Goal: Task Accomplishment & Management: Complete application form

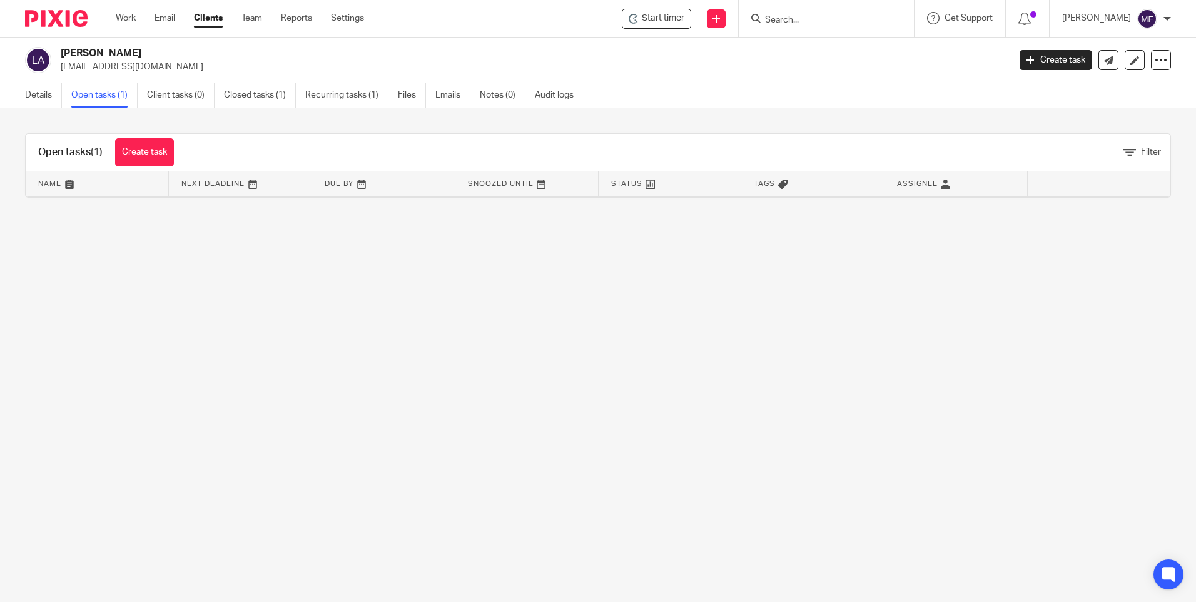
click at [861, 19] on input "Search" at bounding box center [819, 20] width 113 height 11
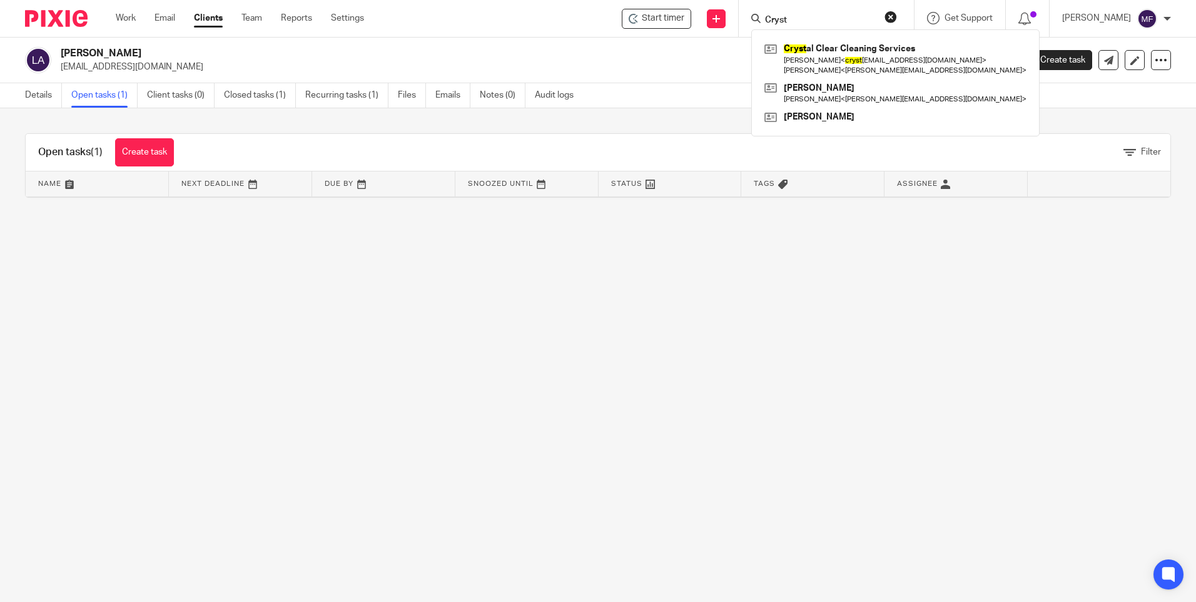
type input "Cryst"
click at [845, 296] on main "Leonard Auckland normaauckland@btinternet.com Create task Update from Companies…" at bounding box center [598, 301] width 1196 height 602
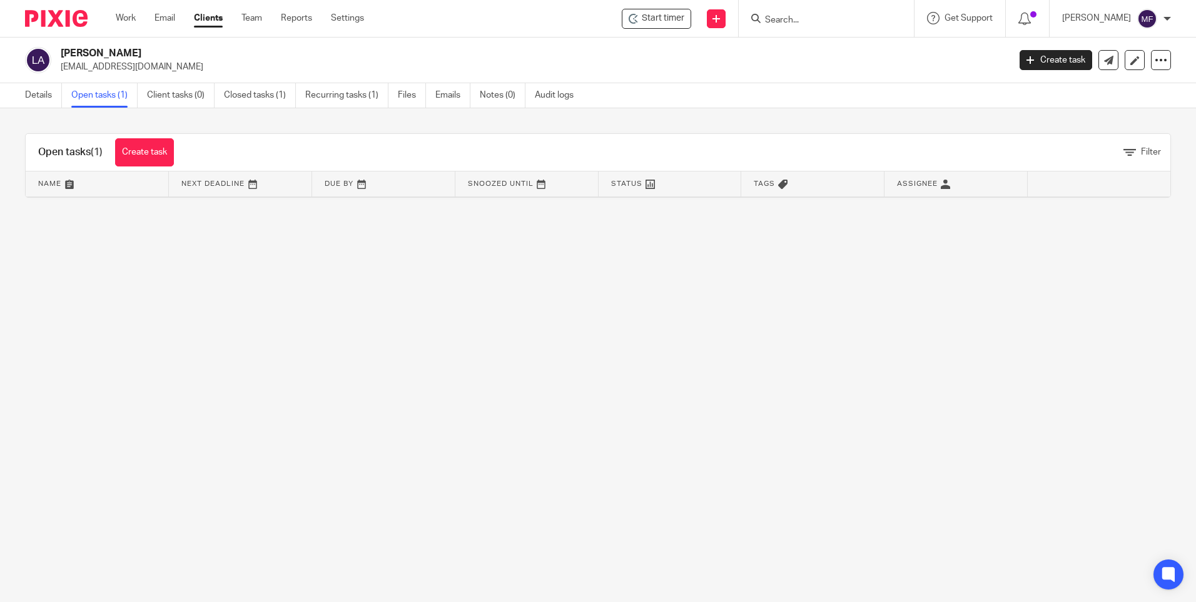
click at [808, 24] on input "Search" at bounding box center [819, 20] width 113 height 11
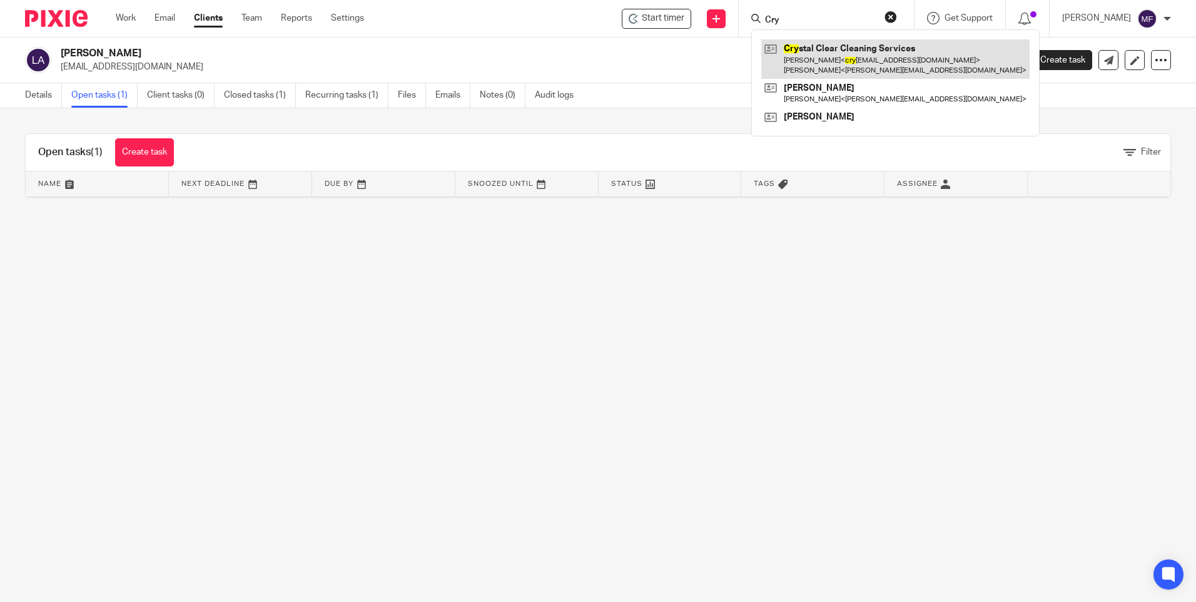
type input "Cry"
click at [872, 57] on link at bounding box center [895, 58] width 268 height 39
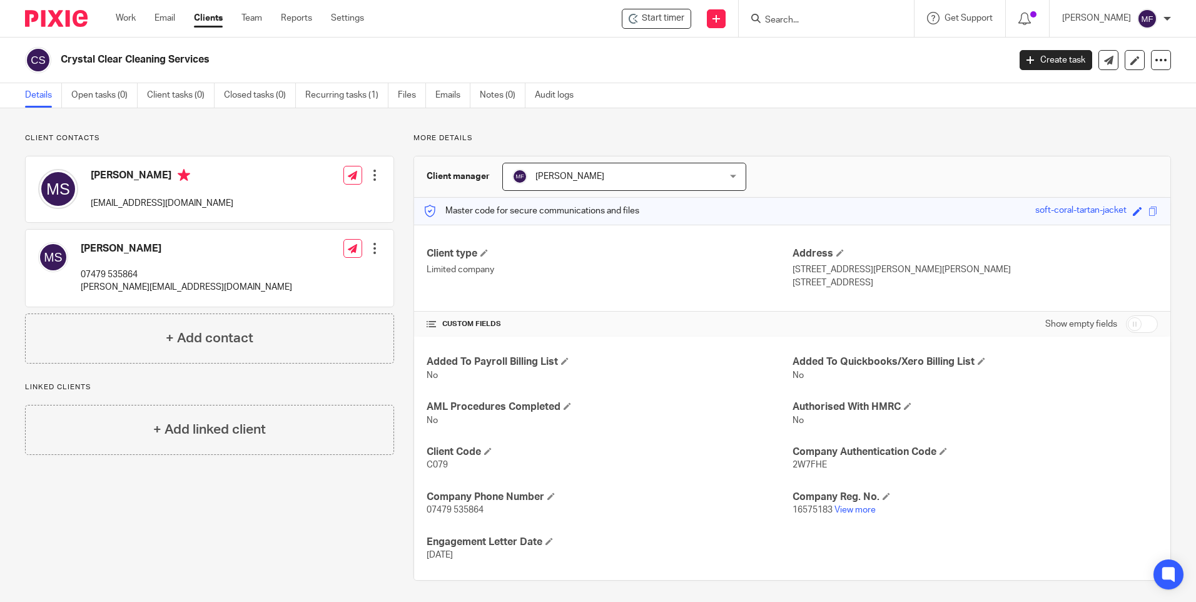
click at [799, 24] on input "Search" at bounding box center [819, 20] width 113 height 11
click at [216, 14] on link "Clients" at bounding box center [208, 18] width 29 height 13
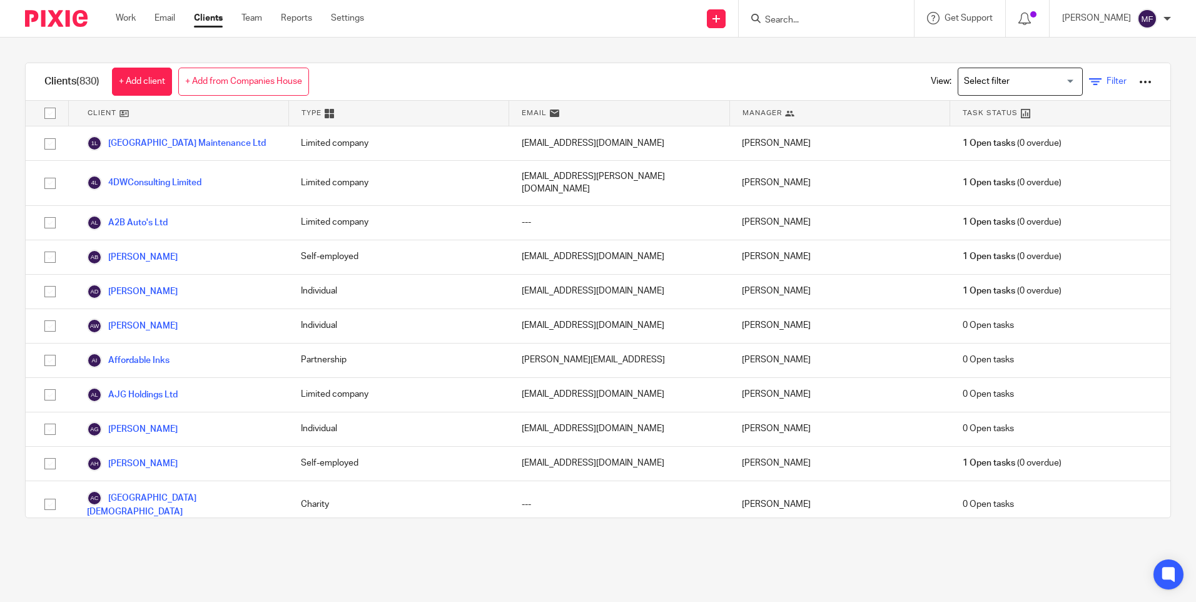
click at [1106, 83] on span "Filter" at bounding box center [1116, 81] width 20 height 9
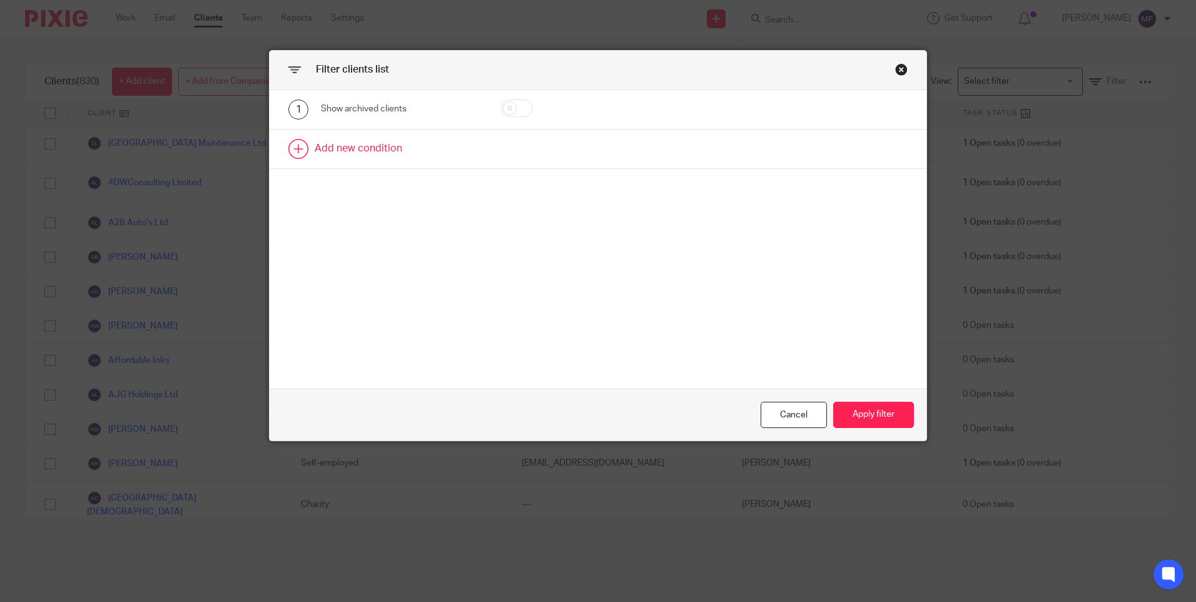
click at [349, 149] on link at bounding box center [597, 148] width 657 height 39
click at [465, 149] on div "Field" at bounding box center [401, 153] width 161 height 28
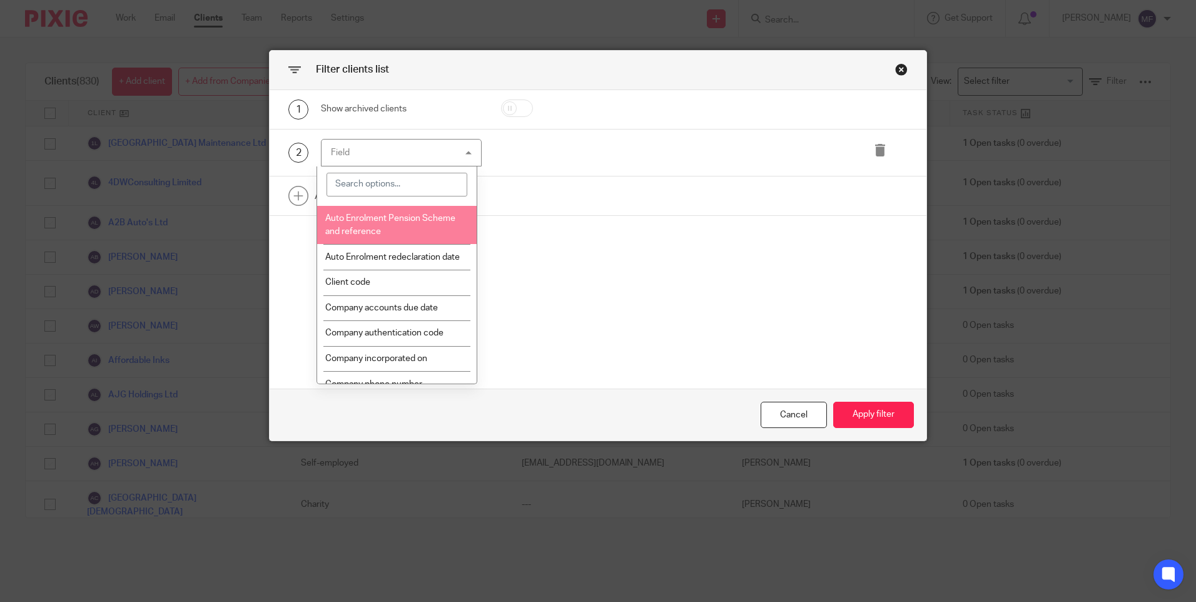
scroll to position [313, 0]
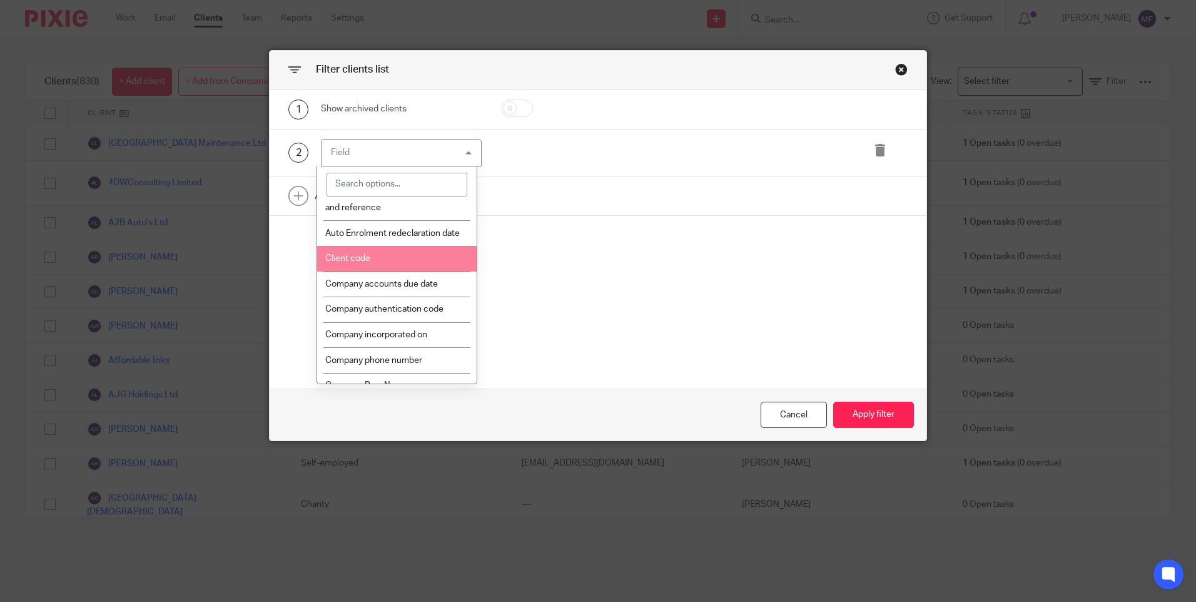
click at [387, 271] on li "Client code" at bounding box center [396, 259] width 159 height 26
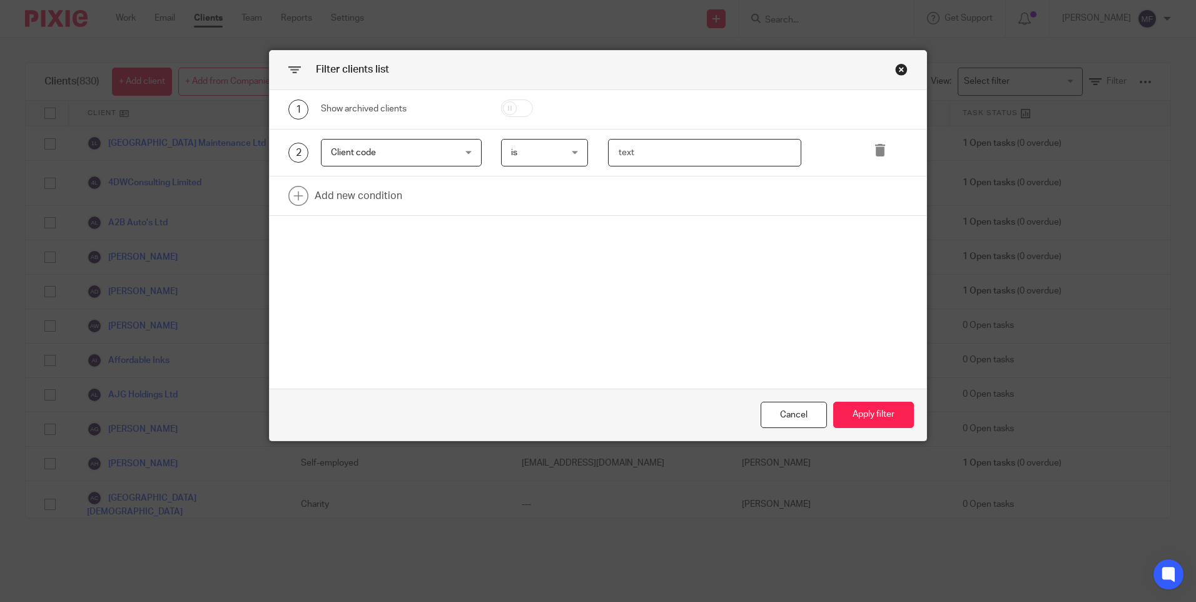
click at [637, 151] on input "text" at bounding box center [704, 153] width 193 height 28
type input "C074"
click at [867, 419] on button "Apply filter" at bounding box center [873, 414] width 81 height 27
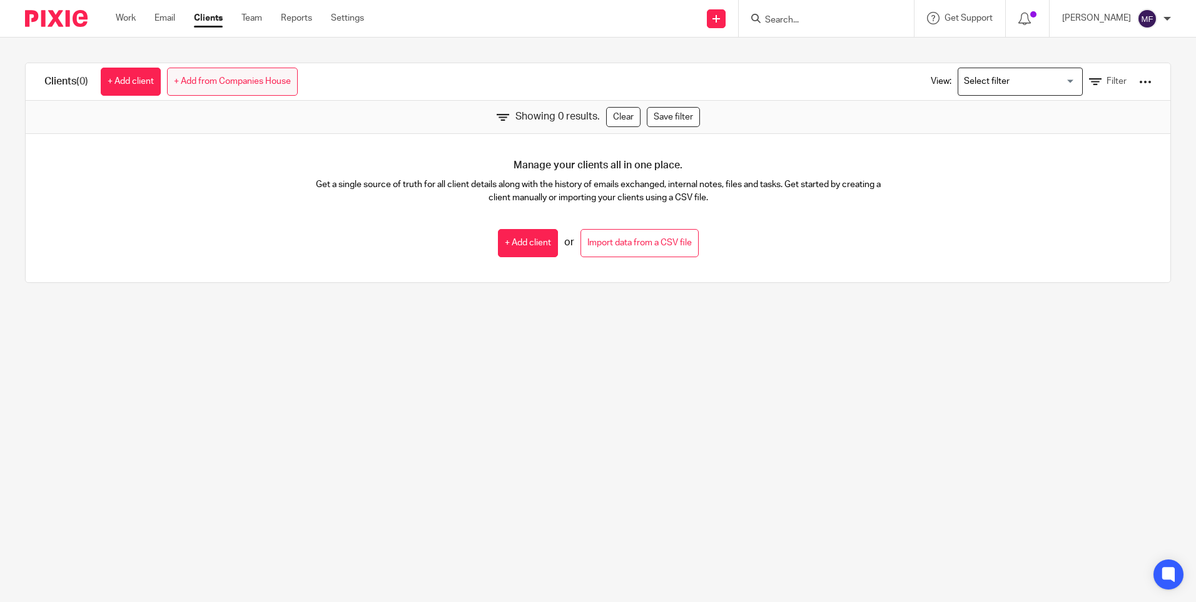
drag, startPoint x: 128, startPoint y: 78, endPoint x: 180, endPoint y: 94, distance: 55.0
click at [128, 78] on link "+ Add client" at bounding box center [131, 82] width 60 height 28
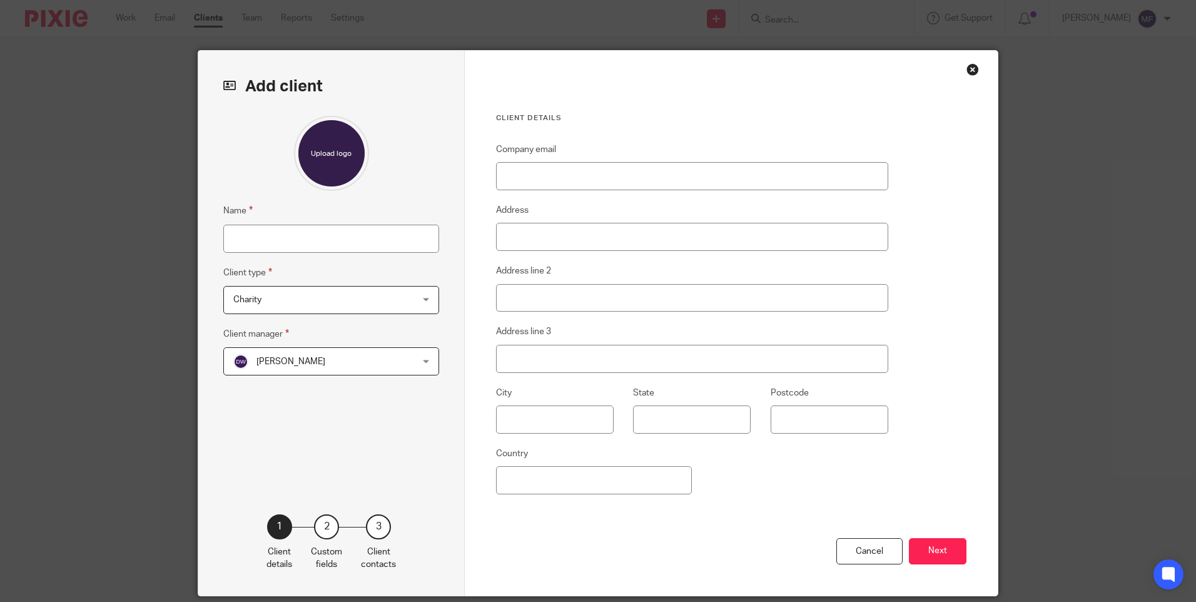
click at [972, 68] on div "Close this dialog window" at bounding box center [972, 69] width 13 height 13
click at [968, 73] on div "Close this dialog window" at bounding box center [972, 69] width 13 height 13
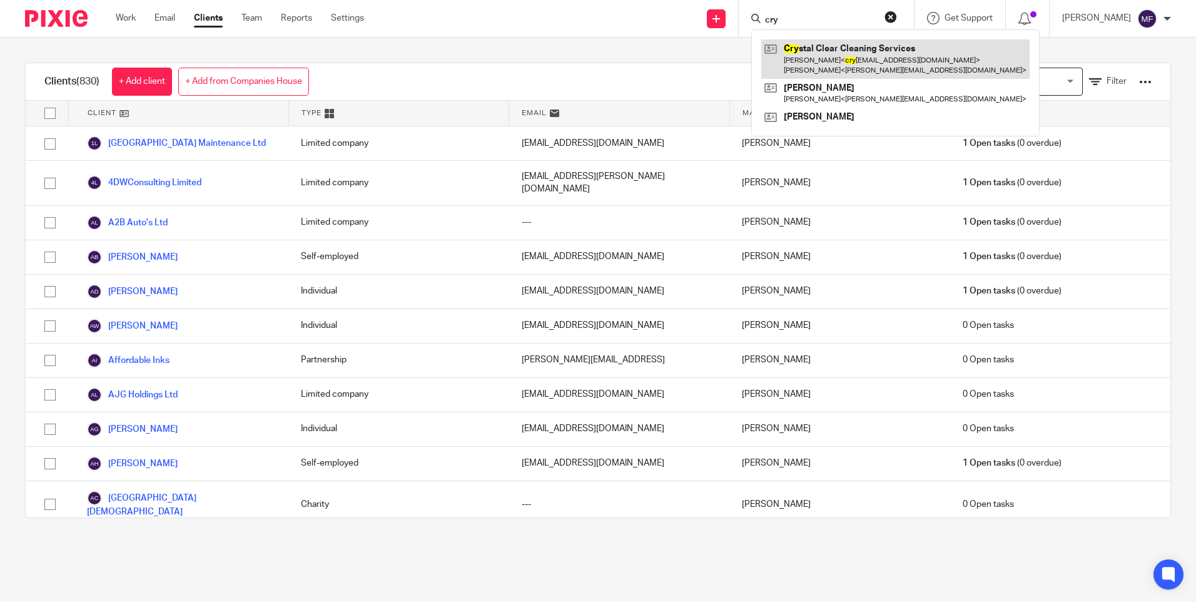
type input "cry"
click at [872, 50] on link at bounding box center [895, 58] width 268 height 39
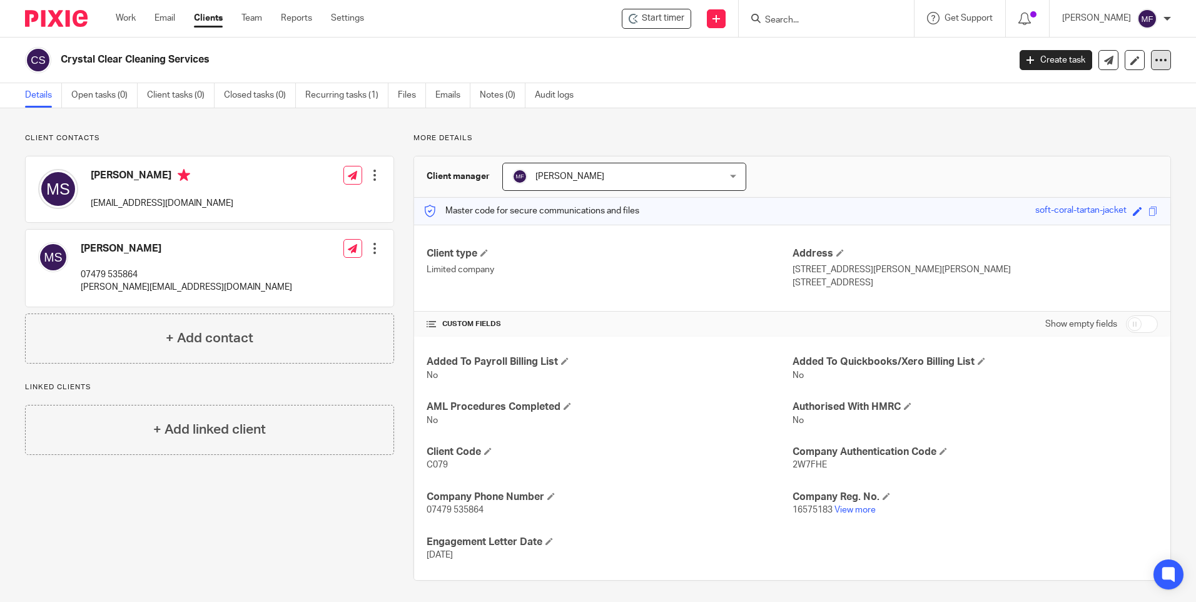
click at [1154, 63] on icon at bounding box center [1160, 60] width 13 height 13
click at [1124, 58] on link at bounding box center [1134, 60] width 20 height 20
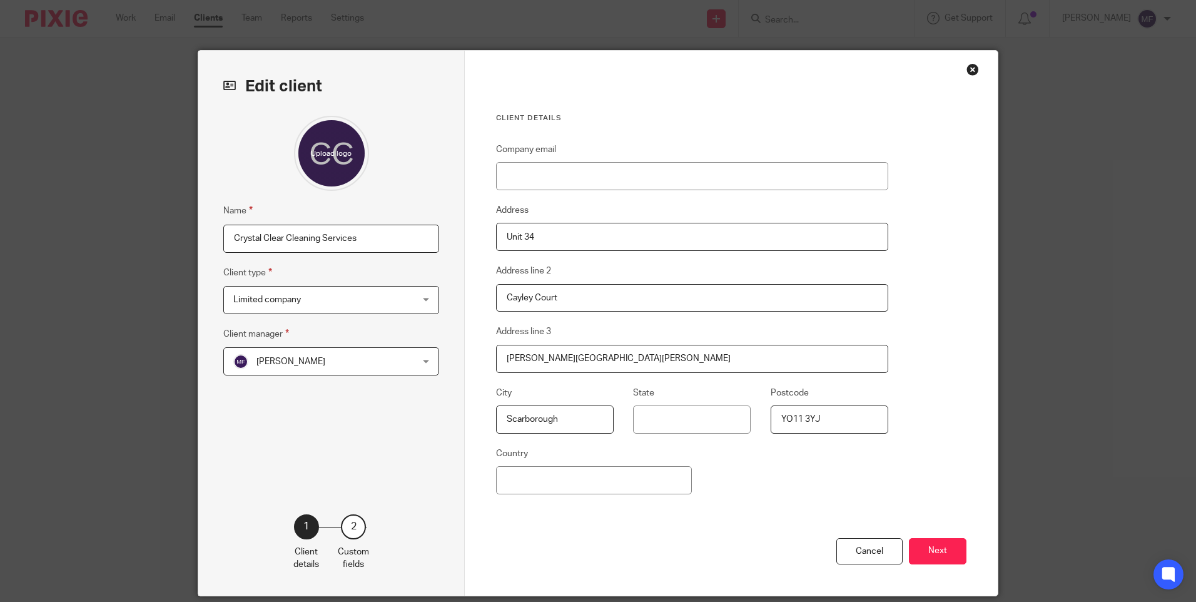
click at [368, 239] on input "Crystal Clear Cleaning Services" at bounding box center [331, 238] width 216 height 28
type input "Crystal Clear Cleaning Services Limited"
click at [942, 548] on button "Next" at bounding box center [938, 551] width 58 height 27
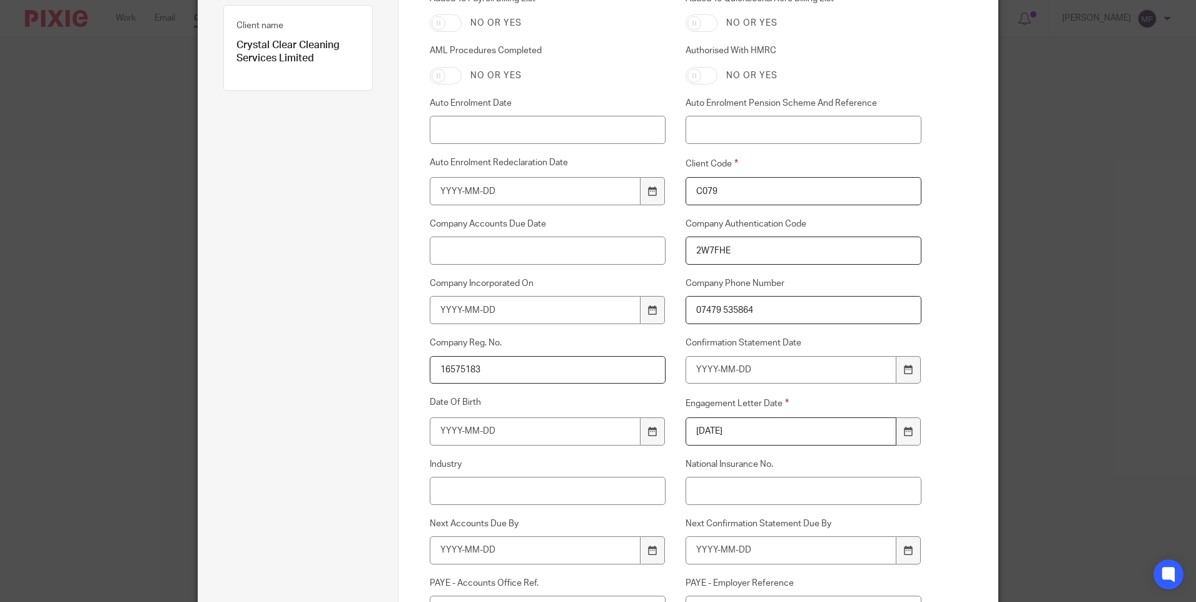
scroll to position [593, 0]
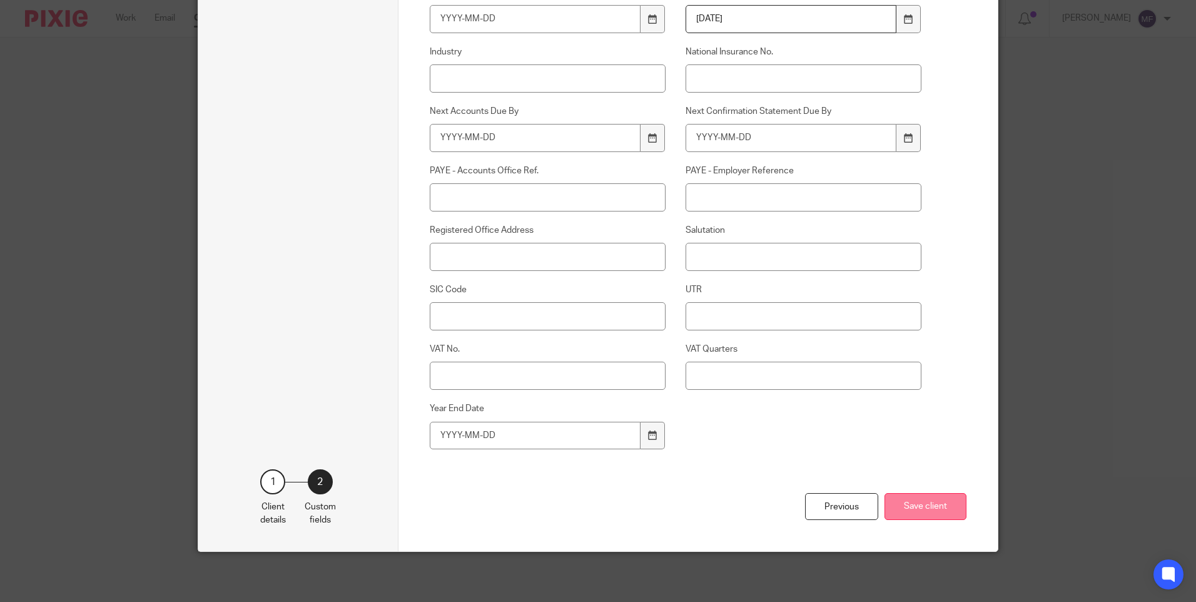
click at [936, 515] on button "Save client" at bounding box center [925, 506] width 82 height 27
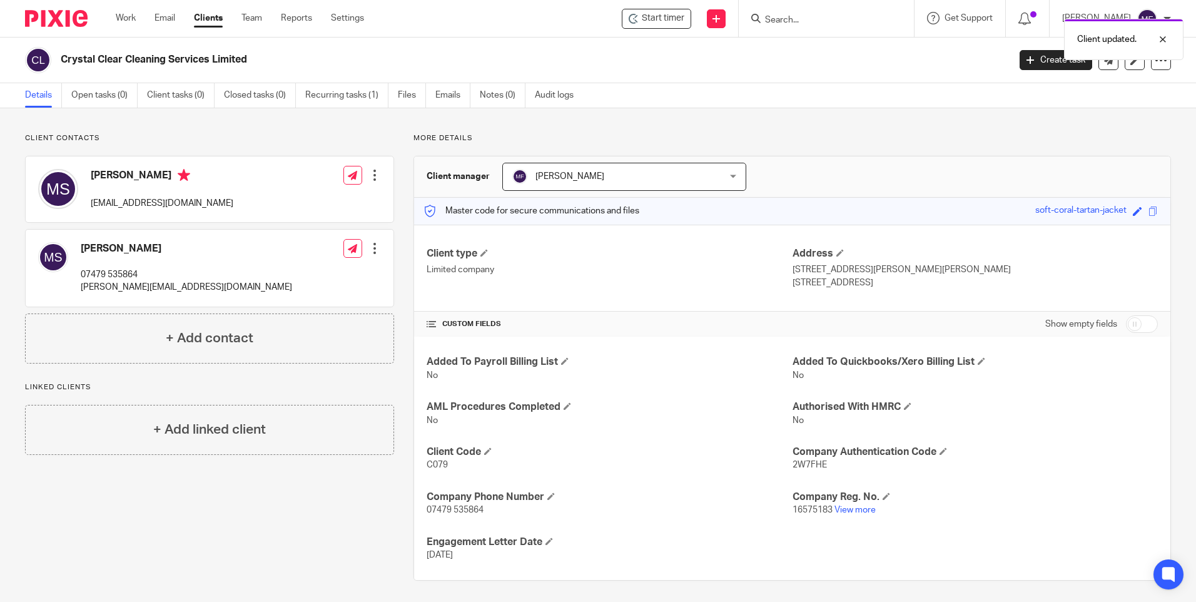
click at [318, 59] on h2 "Crystal Clear Cleaning Services Limited" at bounding box center [437, 59] width 752 height 13
click at [216, 15] on link "Clients" at bounding box center [208, 18] width 29 height 13
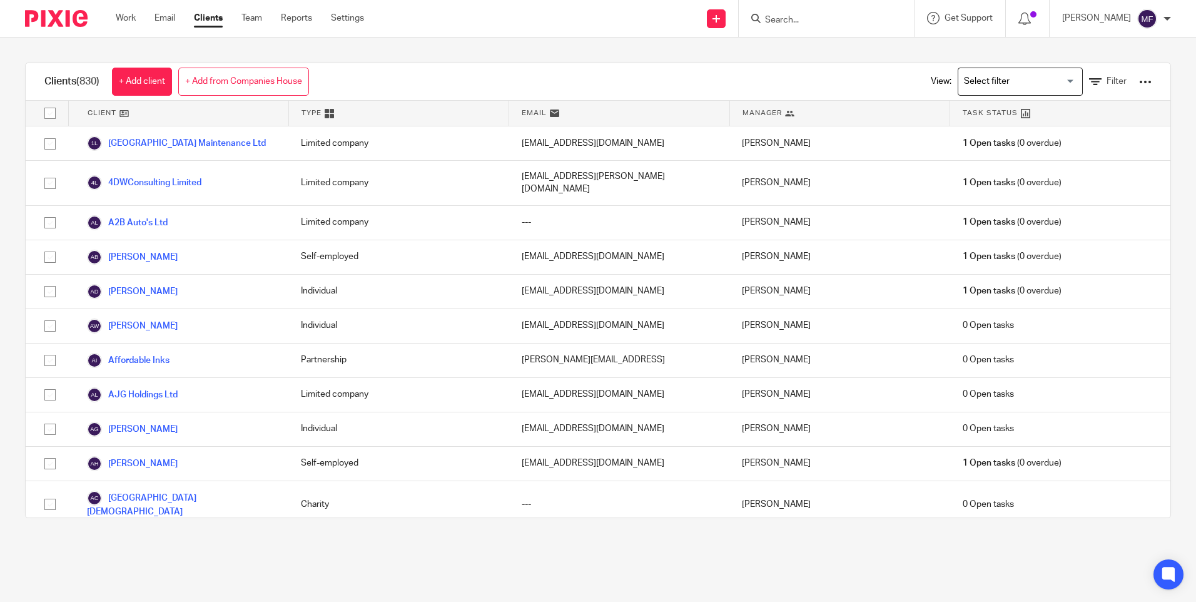
click at [836, 19] on input "Search" at bounding box center [819, 20] width 113 height 11
click at [136, 85] on link "+ Add client" at bounding box center [142, 82] width 60 height 28
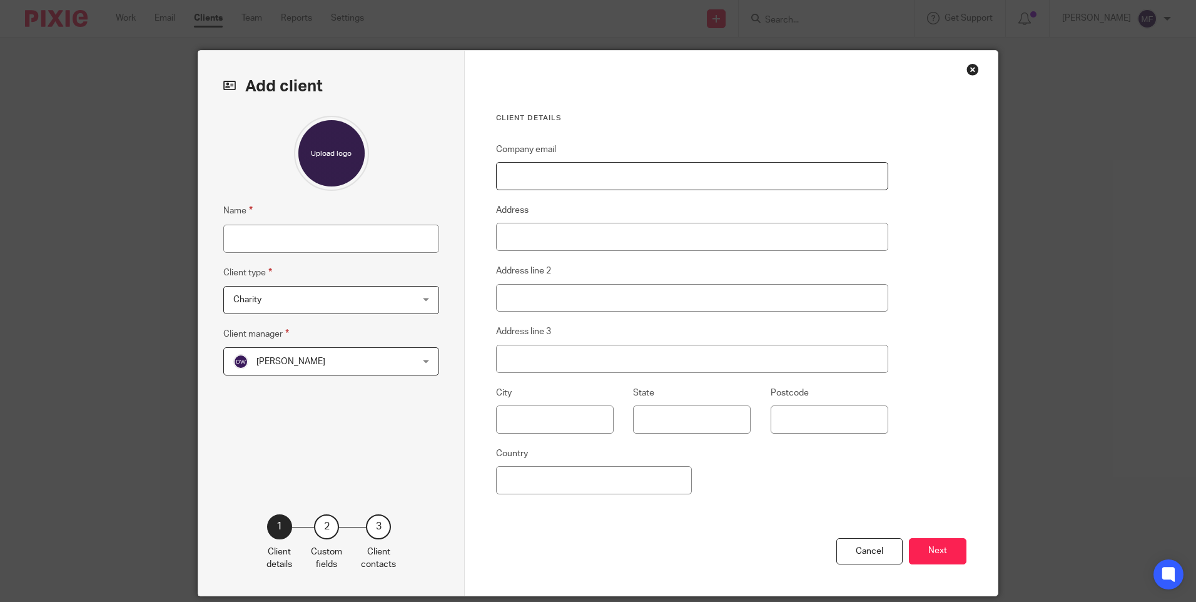
click at [513, 177] on input "Company email" at bounding box center [692, 176] width 392 height 28
click at [406, 183] on div at bounding box center [331, 153] width 216 height 75
click at [550, 178] on input "Company email" at bounding box center [692, 176] width 392 height 28
type input "Cry"
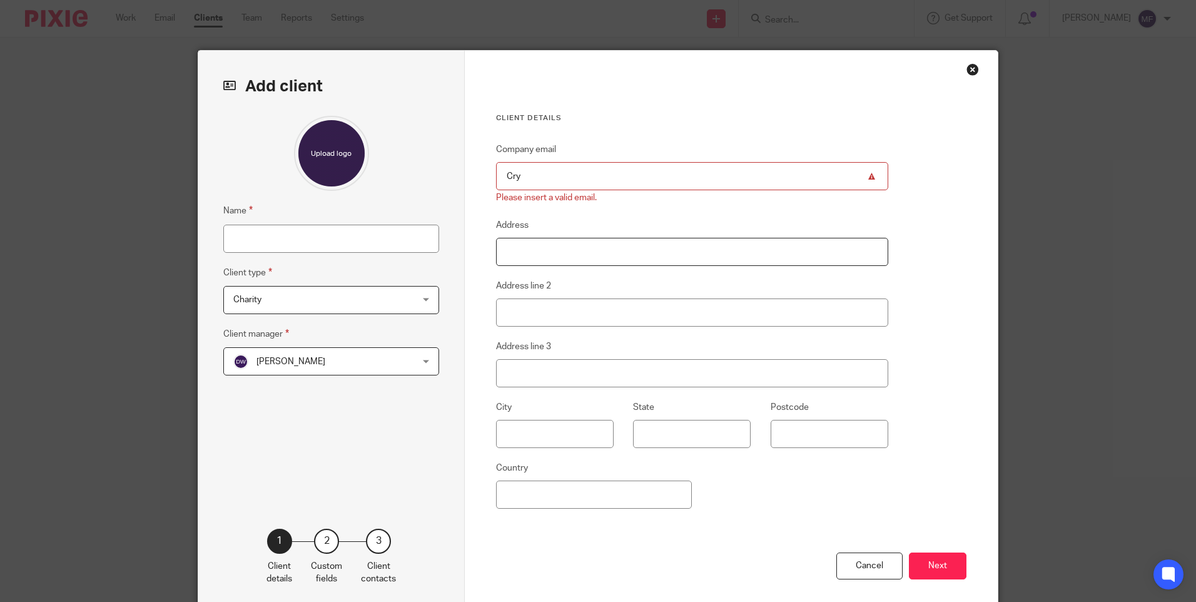
click at [503, 235] on fieldset "Address" at bounding box center [692, 242] width 392 height 48
click at [316, 243] on input "Name" at bounding box center [331, 238] width 216 height 28
click at [388, 236] on input "Crystal Clear Cleaning Services Limited" at bounding box center [331, 238] width 216 height 28
type input "Crystal Clear Cleaning Services"
click at [296, 438] on div "Name Crystal Clear Cleaning Services Client type Charity Charity Charity Indivi…" at bounding box center [331, 303] width 216 height 375
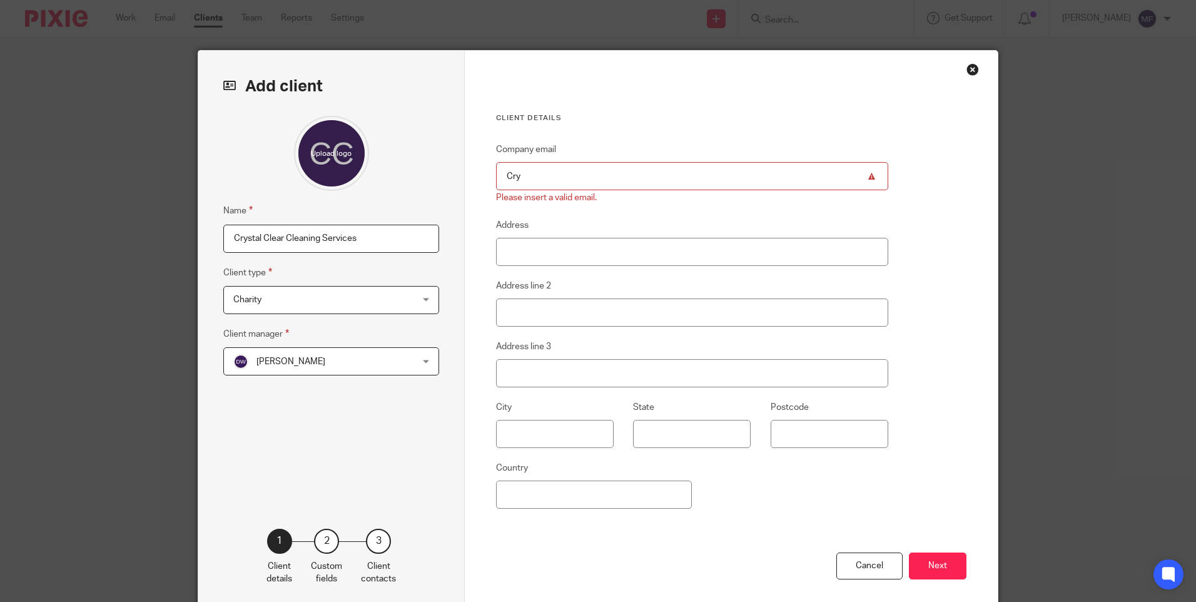
click at [416, 295] on div "Charity Charity" at bounding box center [331, 300] width 216 height 28
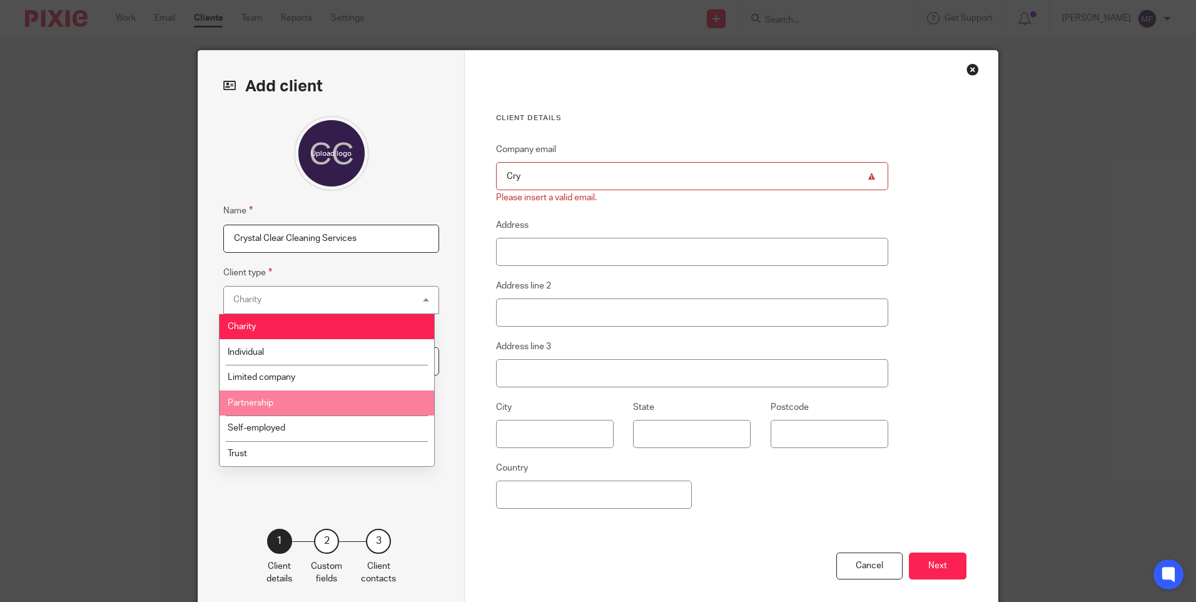
click at [261, 403] on span "Partnership" at bounding box center [251, 402] width 46 height 9
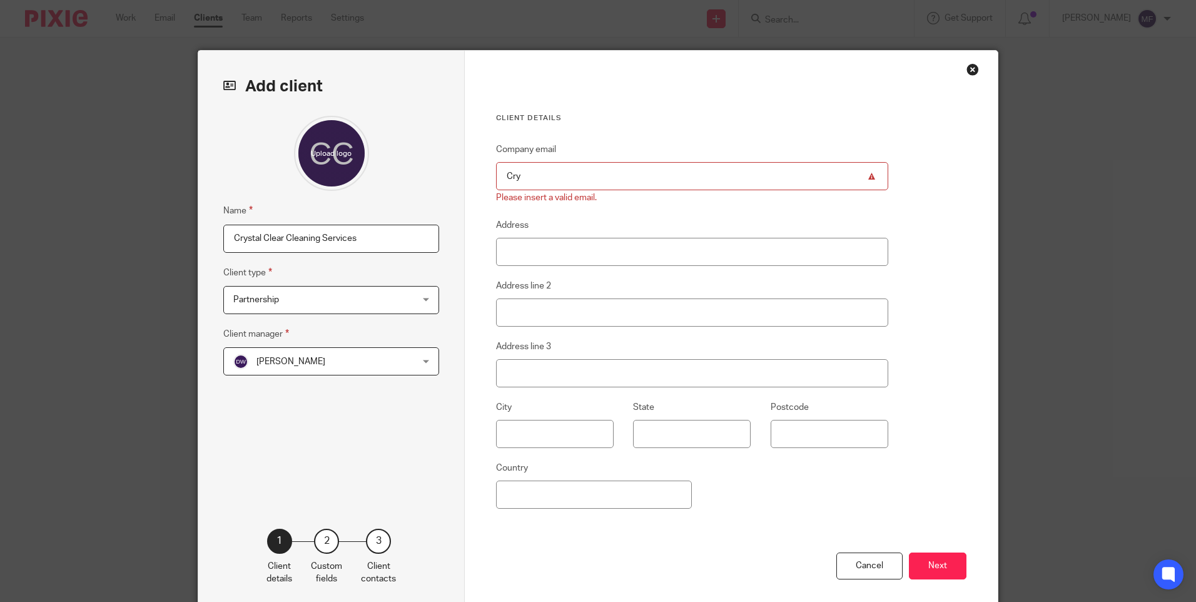
click at [541, 180] on input "Cry" at bounding box center [692, 176] width 392 height 28
type input "[EMAIL_ADDRESS][DOMAIN_NAME]"
type input "[GEOGRAPHIC_DATA]"
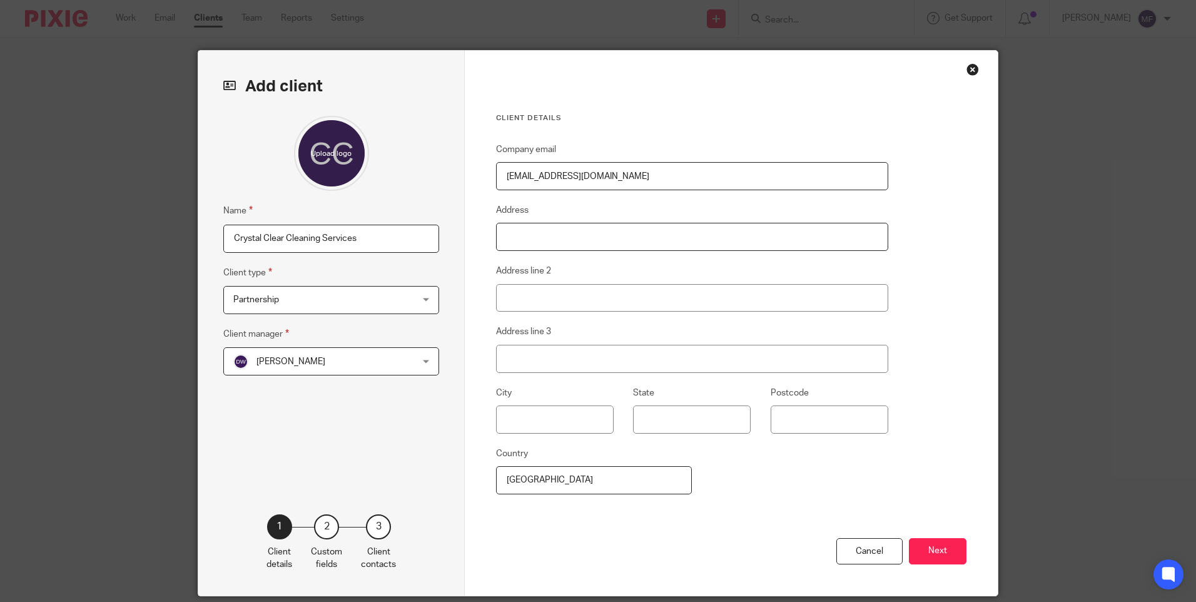
click at [525, 236] on input "Address" at bounding box center [692, 237] width 392 height 28
type input "U"
type input "7"
type input "67 Falsgrave Road"
type input "Scarborough"
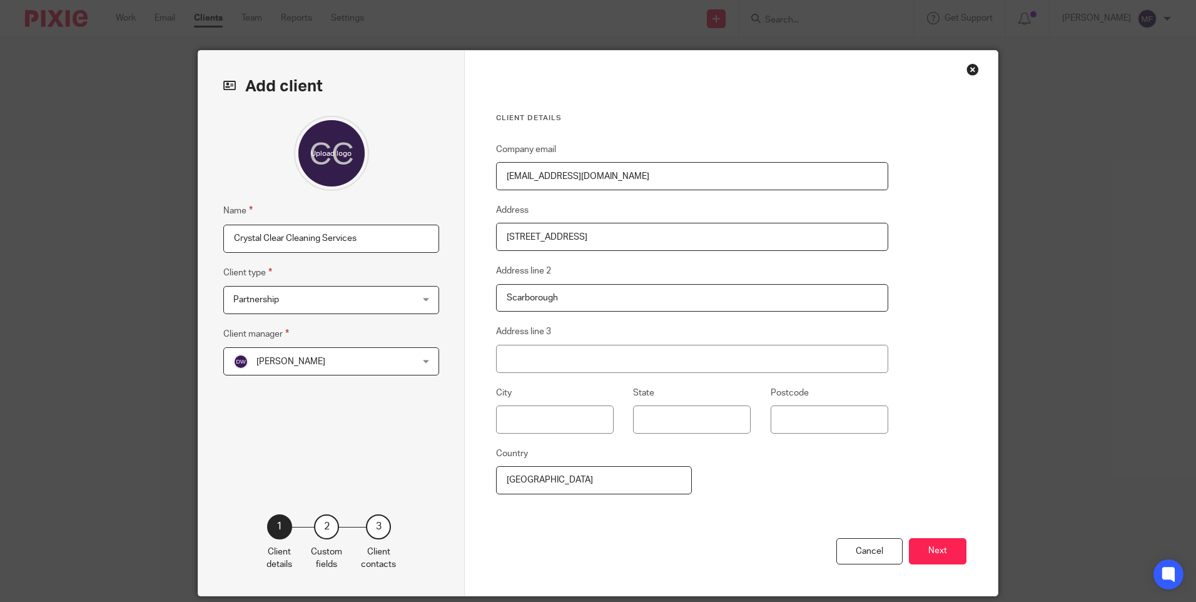
type input "YO12 5EA"
type input "SCARBOROUGH"
type input "YO12 5EA"
click at [411, 358] on div "Dominic Watkins Dominic Watkins" at bounding box center [331, 361] width 216 height 28
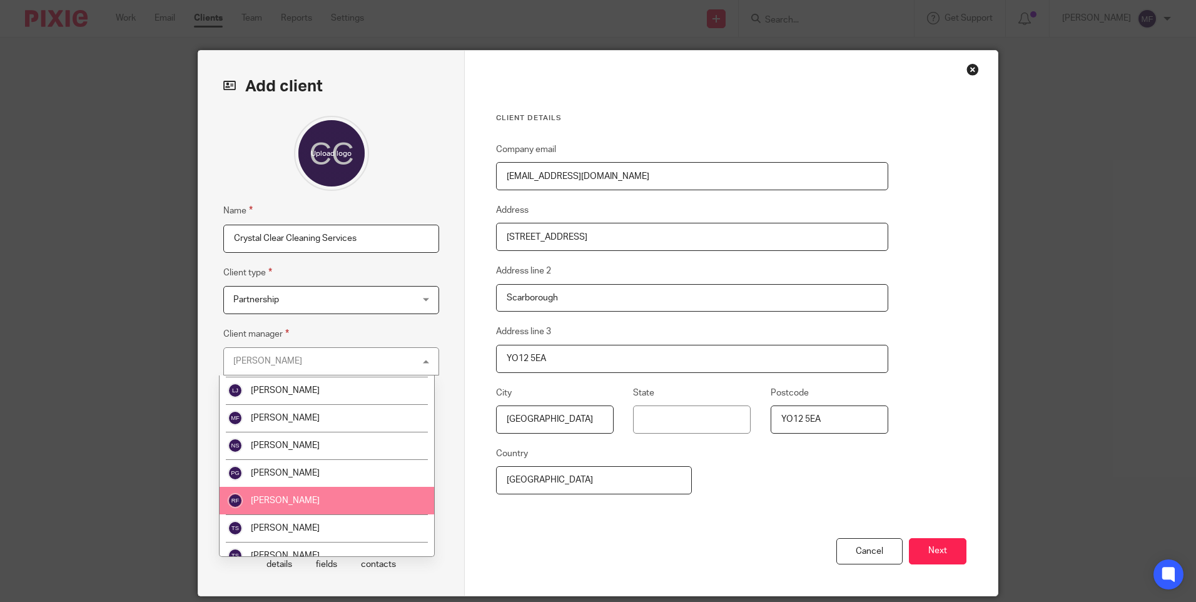
scroll to position [114, 0]
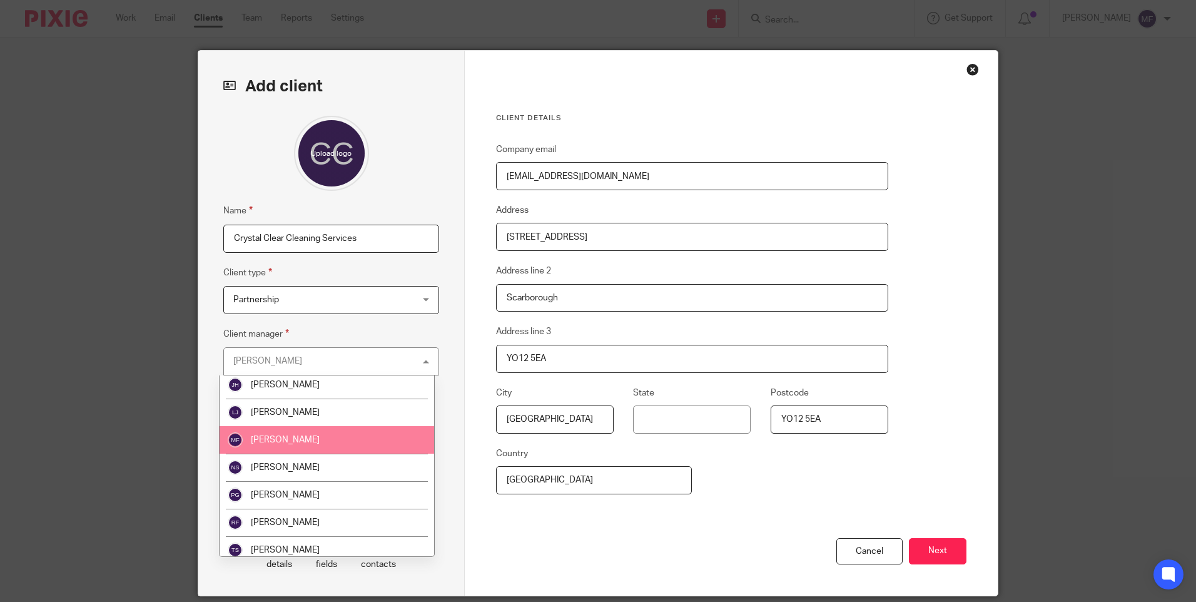
click at [285, 440] on span "[PERSON_NAME]" at bounding box center [285, 439] width 69 height 9
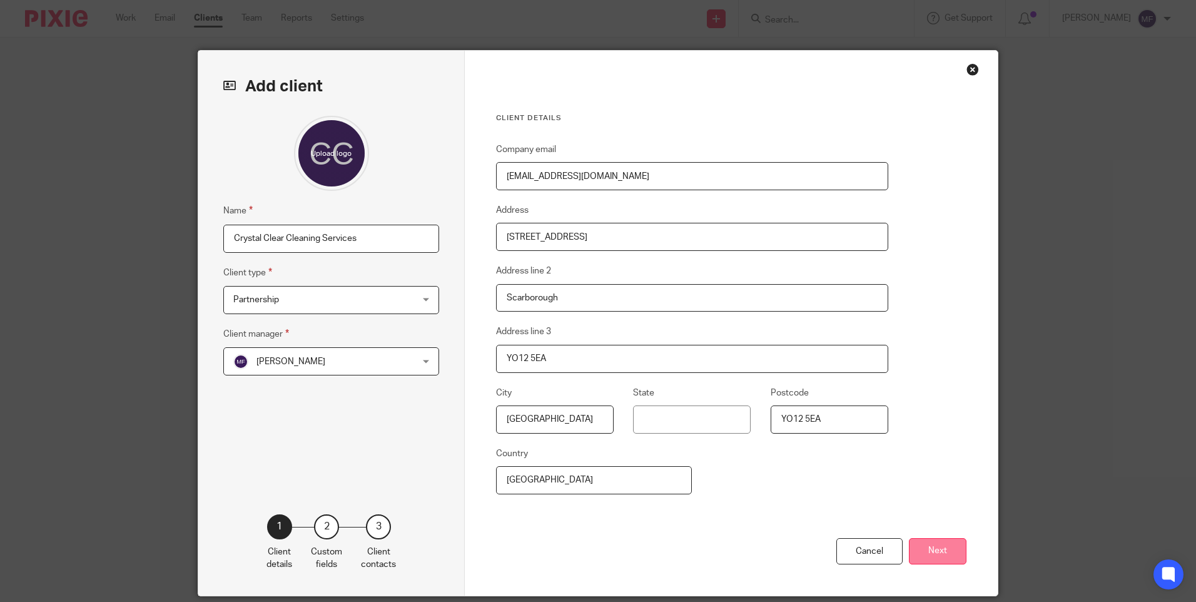
click at [934, 555] on button "Next" at bounding box center [938, 551] width 58 height 27
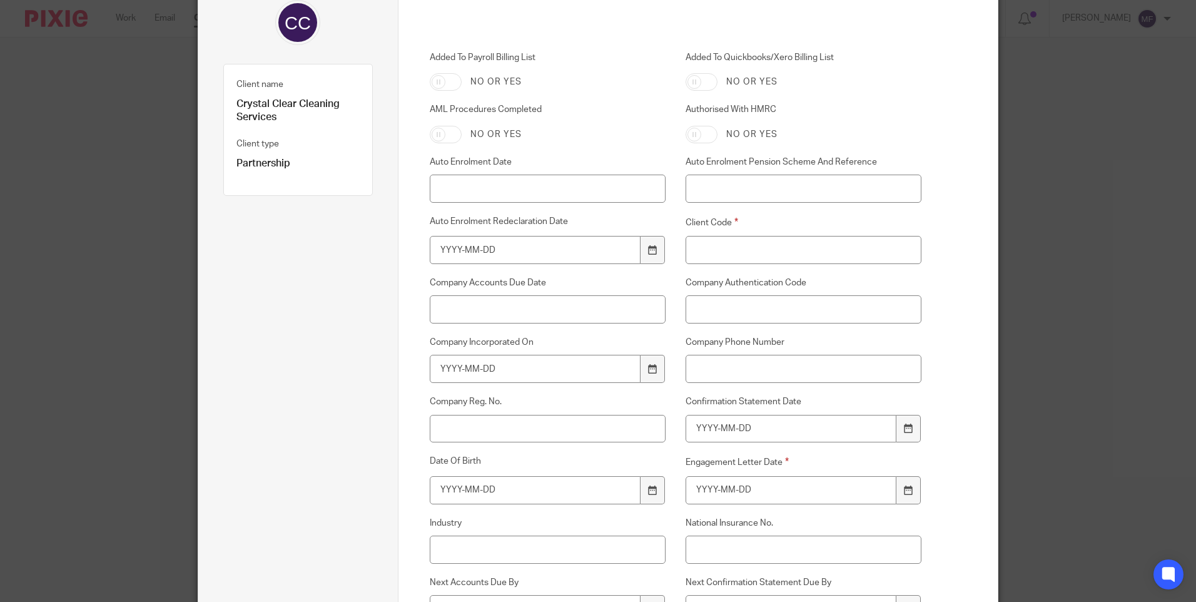
scroll to position [125, 0]
click at [498, 244] on input "Auto Enrolment Redeclaration Date" at bounding box center [535, 247] width 211 height 28
click at [710, 246] on input "Client Code" at bounding box center [803, 247] width 236 height 28
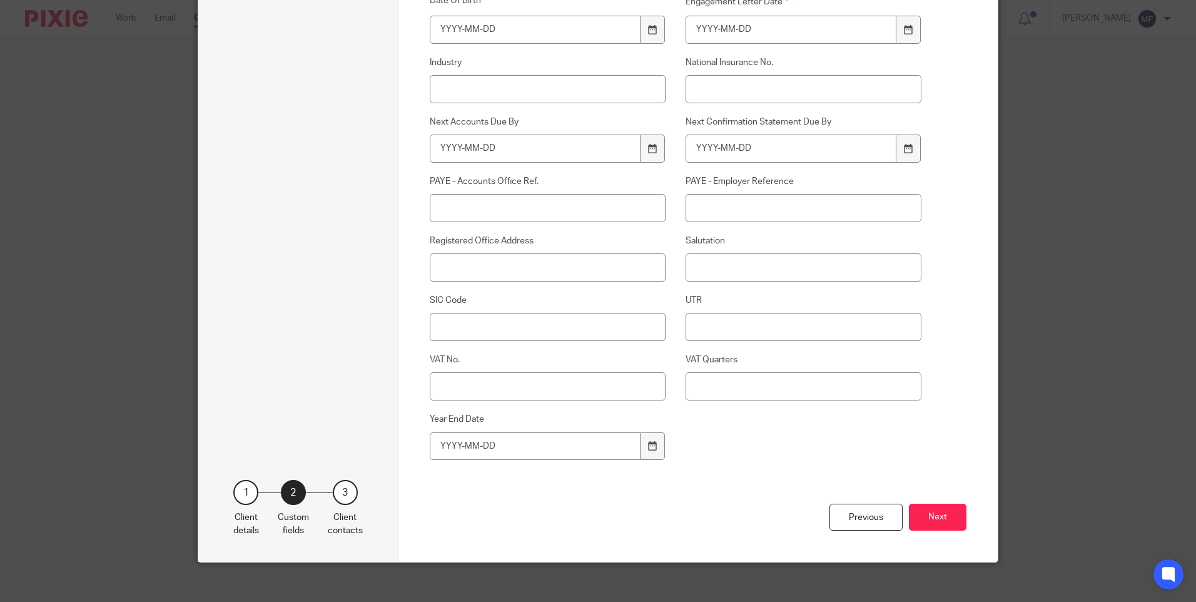
scroll to position [593, 0]
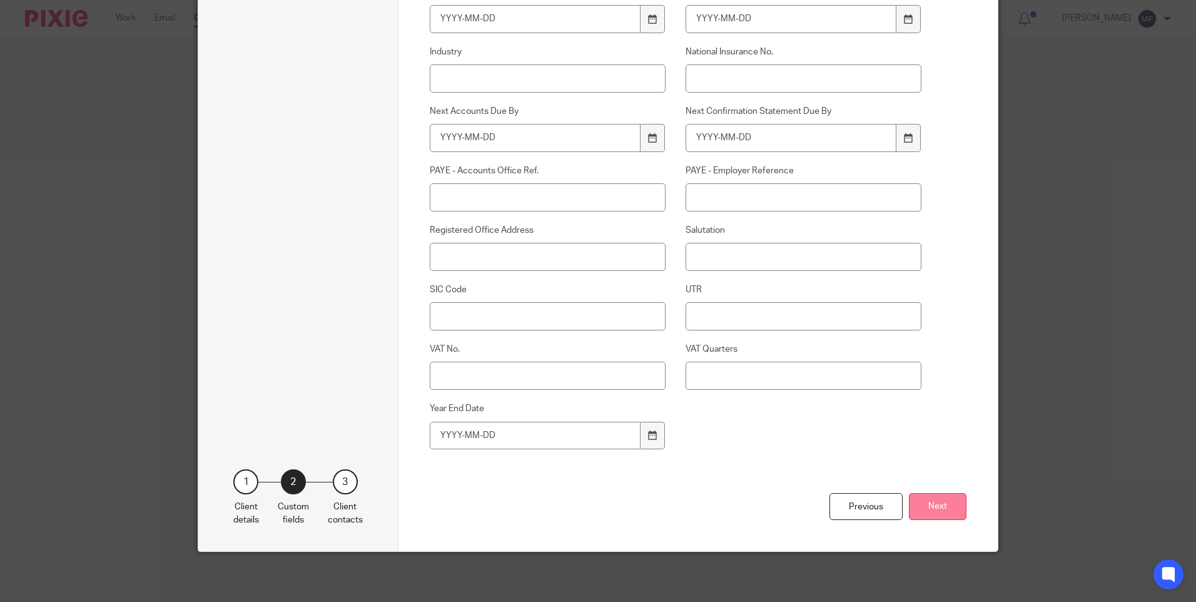
type input "C079"
click at [942, 510] on button "Next" at bounding box center [938, 506] width 58 height 27
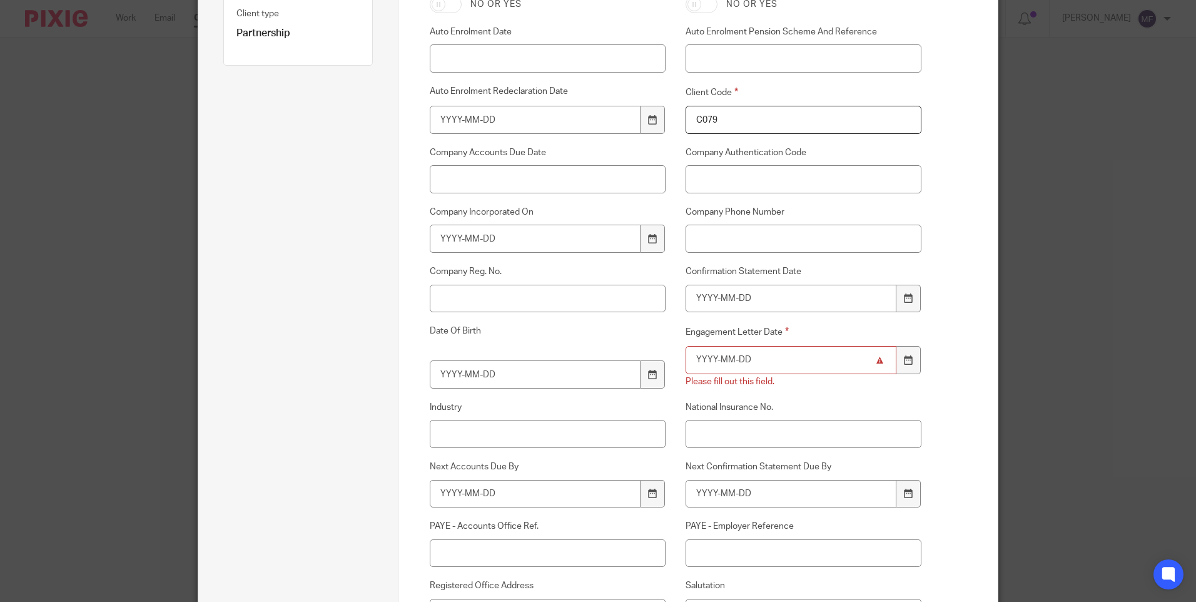
scroll to position [218, 0]
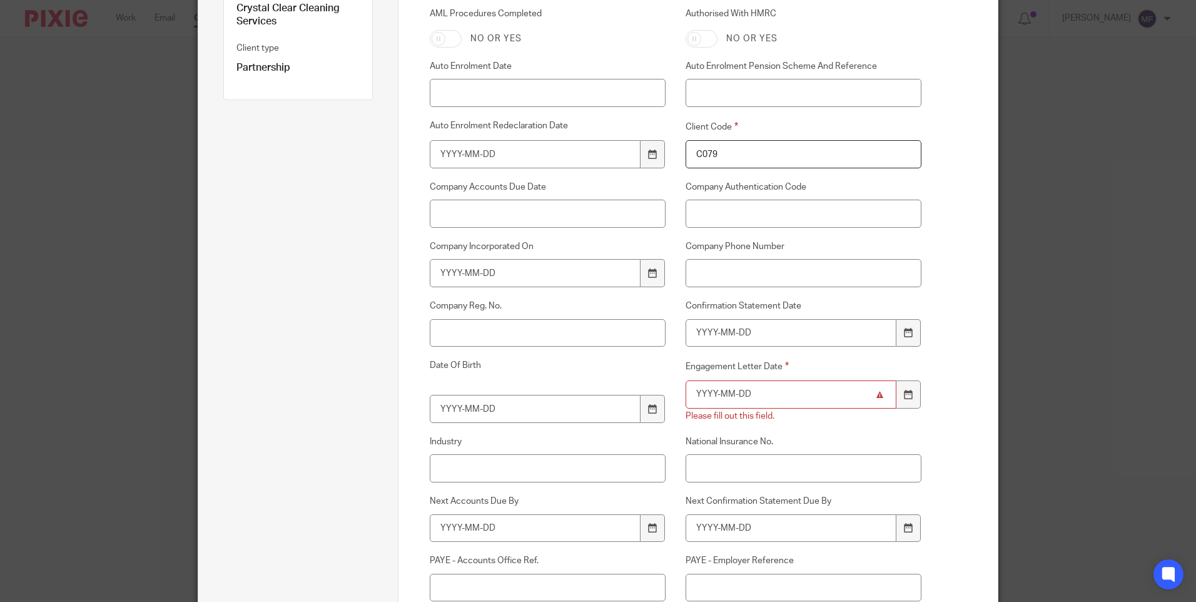
click at [748, 393] on input "Engagement Letter Date" at bounding box center [790, 394] width 211 height 28
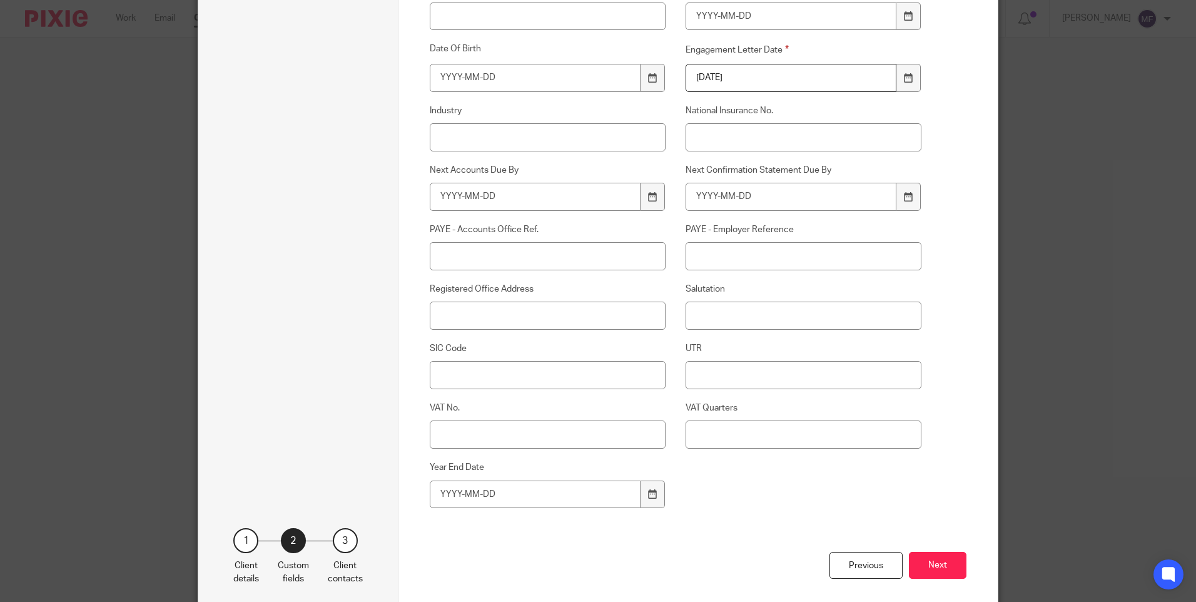
scroll to position [593, 0]
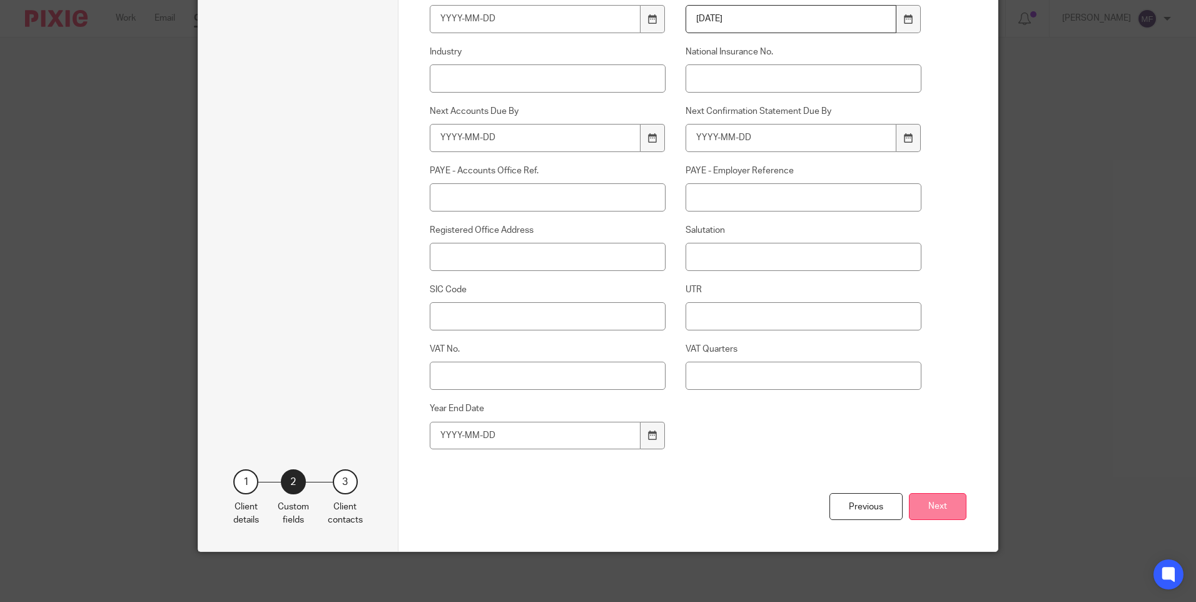
type input "2025-08-21"
click at [934, 502] on button "Next" at bounding box center [938, 506] width 58 height 27
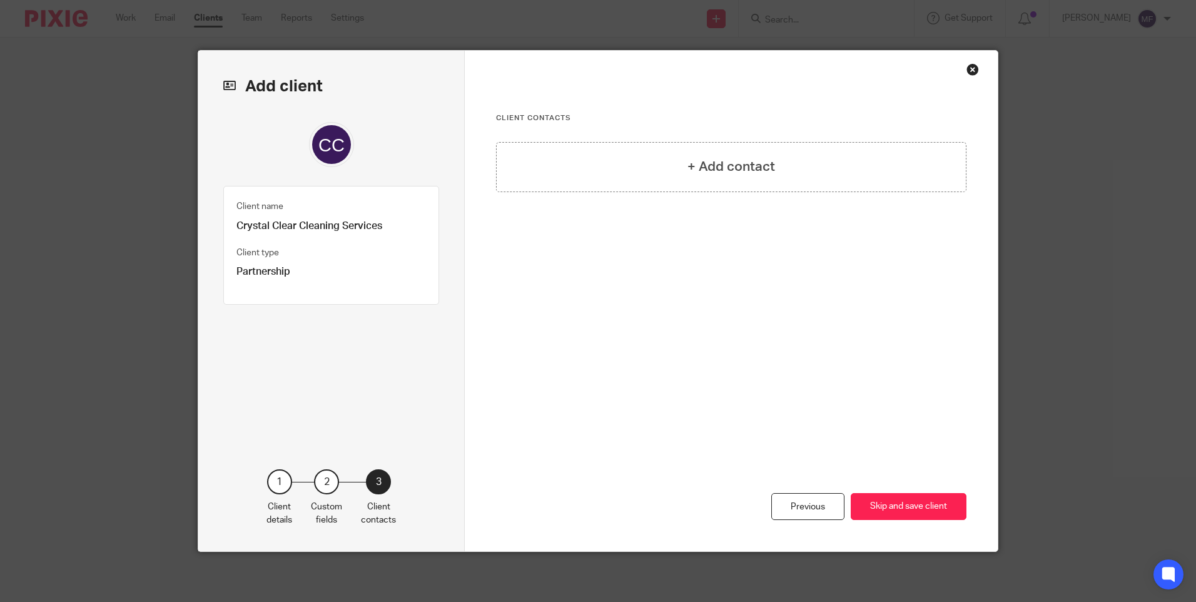
scroll to position [0, 0]
click at [917, 512] on button "Skip and save client" at bounding box center [908, 506] width 116 height 27
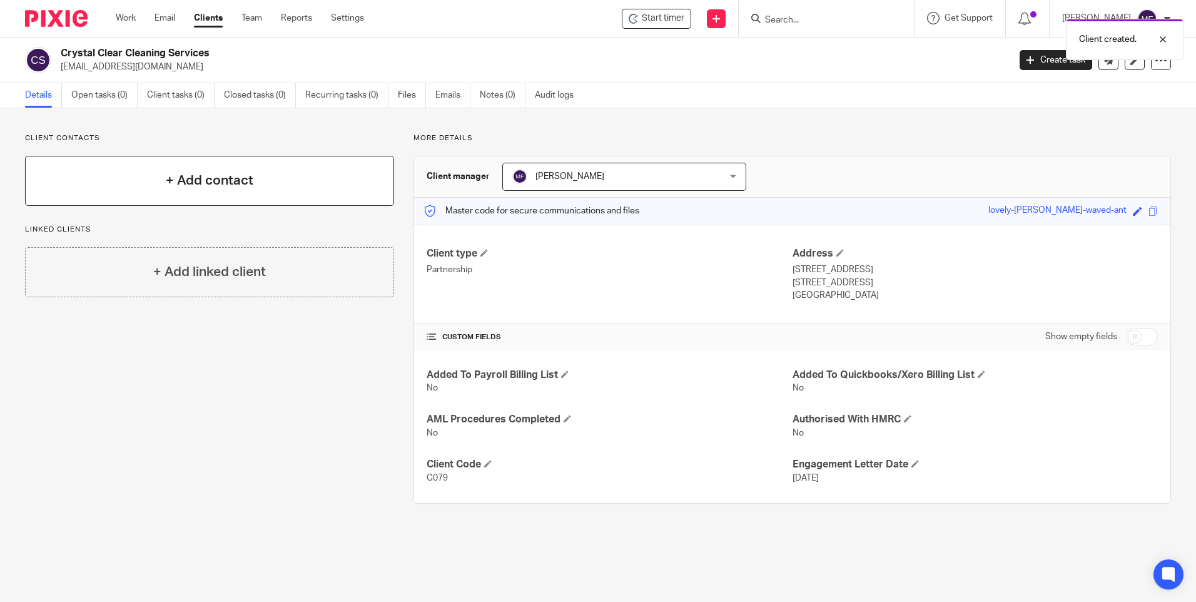
click at [208, 183] on h4 "+ Add contact" at bounding box center [210, 180] width 88 height 19
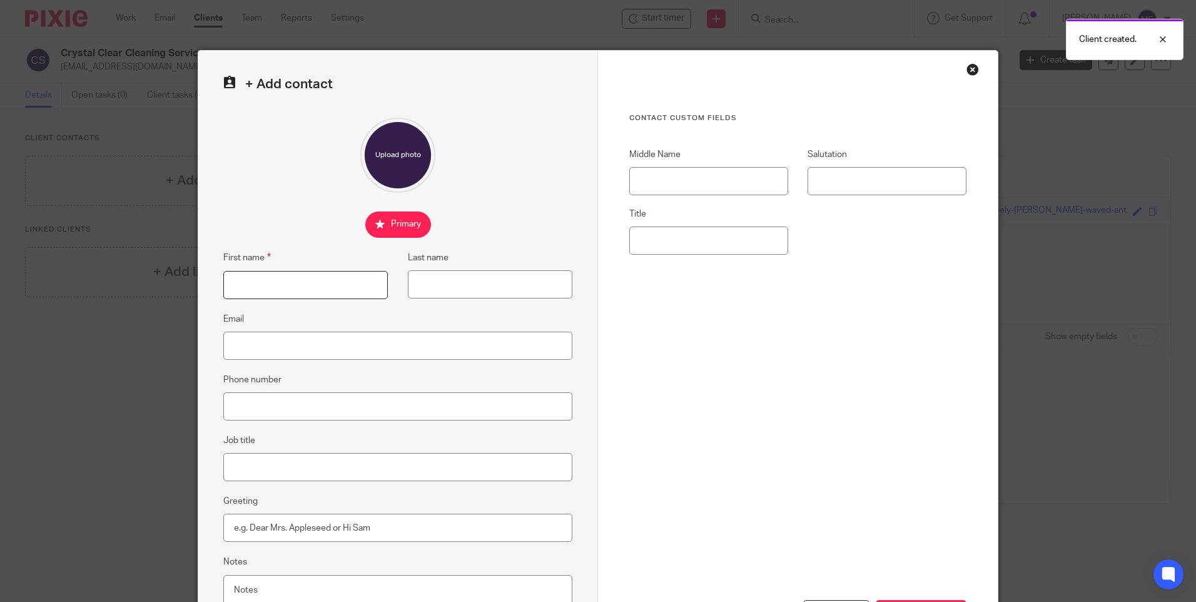
click at [283, 283] on input "First name" at bounding box center [305, 285] width 164 height 28
type input "[PERSON_NAME]"
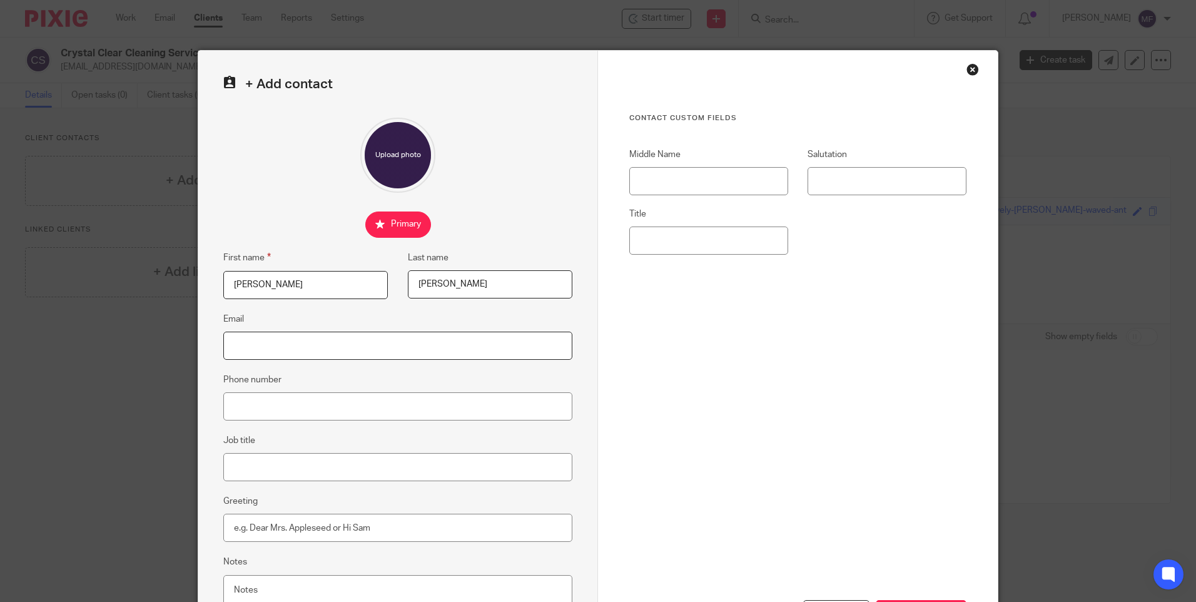
click at [285, 341] on input "Email" at bounding box center [397, 345] width 349 height 28
drag, startPoint x: 508, startPoint y: 338, endPoint x: 288, endPoint y: 339, distance: 220.7
click at [288, 339] on input "michellebatteye@" at bounding box center [397, 345] width 349 height 28
type input "e@michellebattey"
drag, startPoint x: 308, startPoint y: 343, endPoint x: 213, endPoint y: 340, distance: 94.5
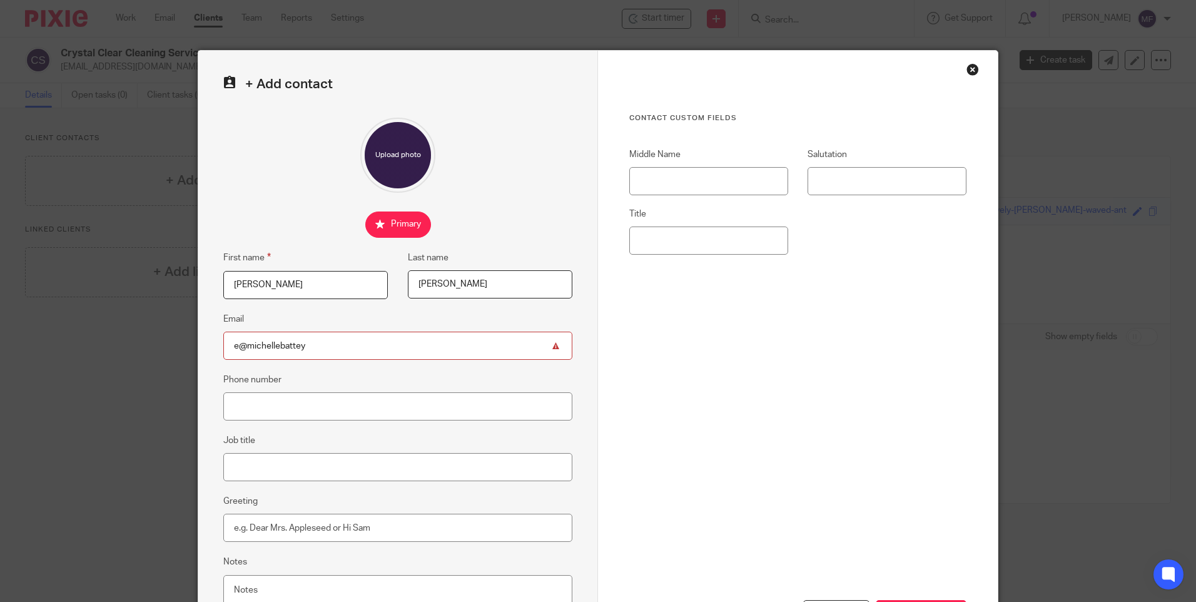
click at [213, 340] on div "+ Add contact First name [PERSON_NAME] Last name [PERSON_NAME] Email e@michelle…" at bounding box center [398, 354] width 400 height 607
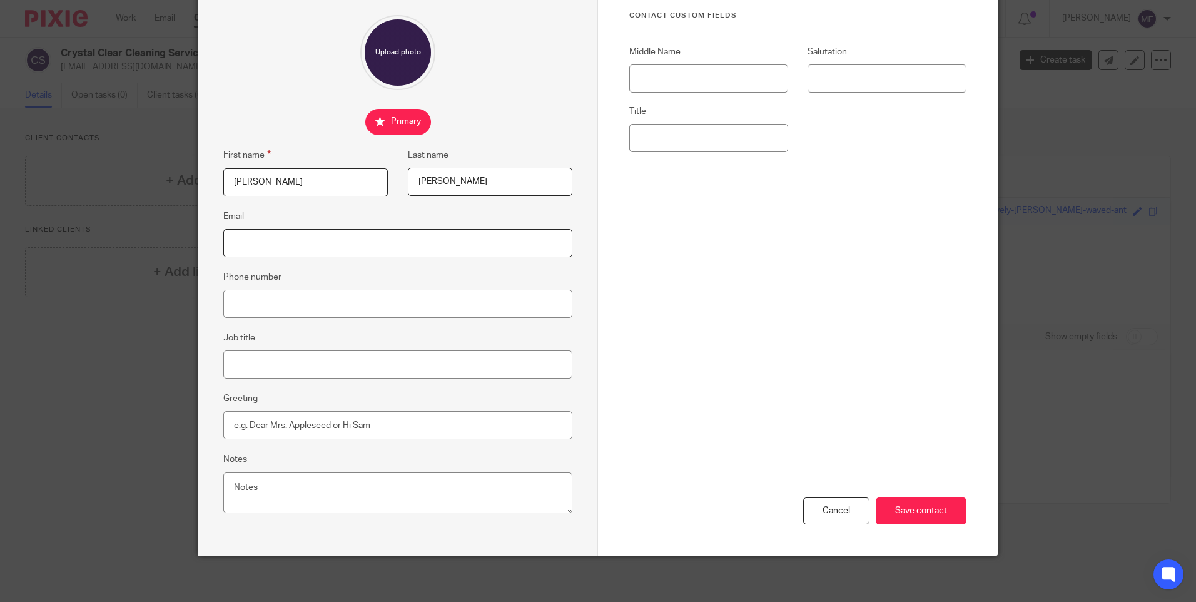
scroll to position [107, 0]
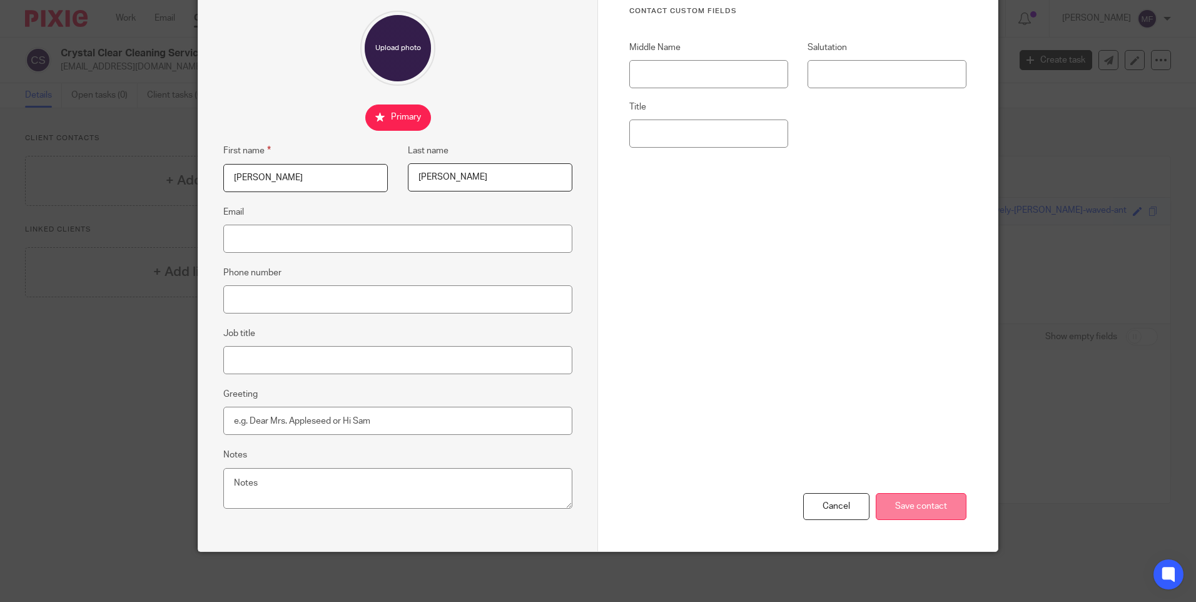
click at [929, 510] on input "Save contact" at bounding box center [920, 506] width 91 height 27
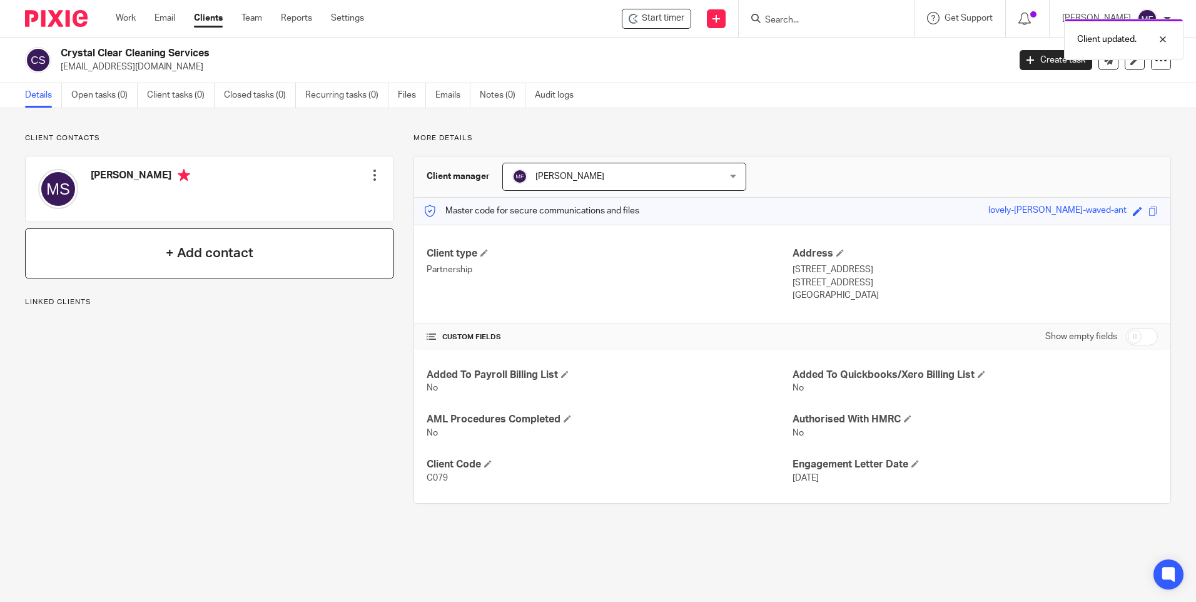
click at [189, 253] on h4 "+ Add contact" at bounding box center [210, 252] width 88 height 19
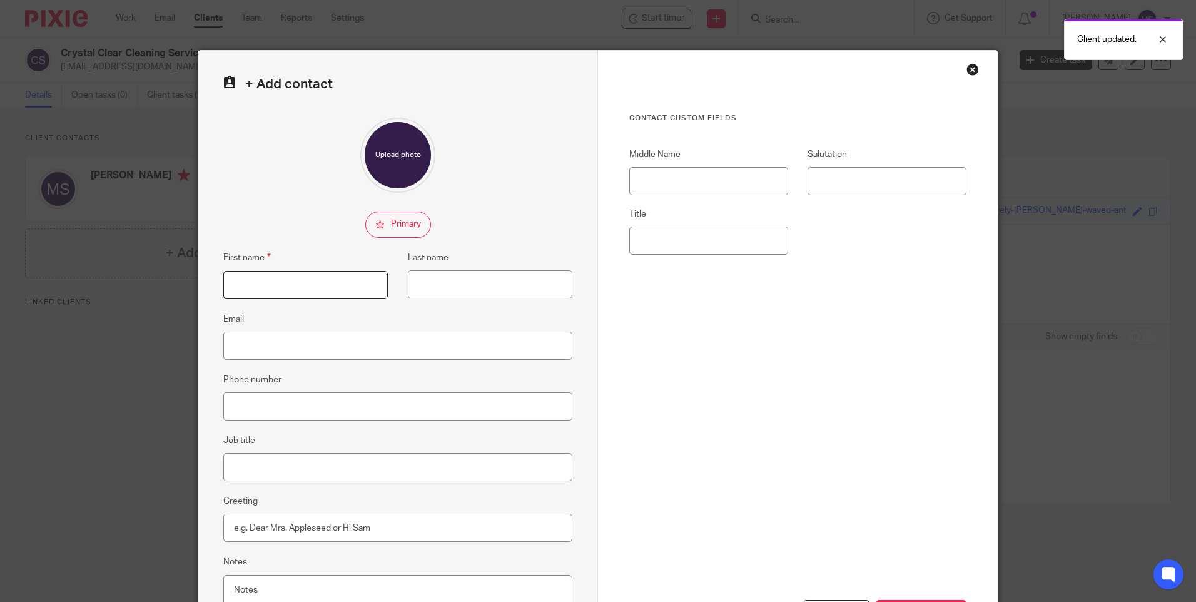
click at [284, 283] on input "First name" at bounding box center [305, 285] width 164 height 28
type input "Mark"
type input "Scaife"
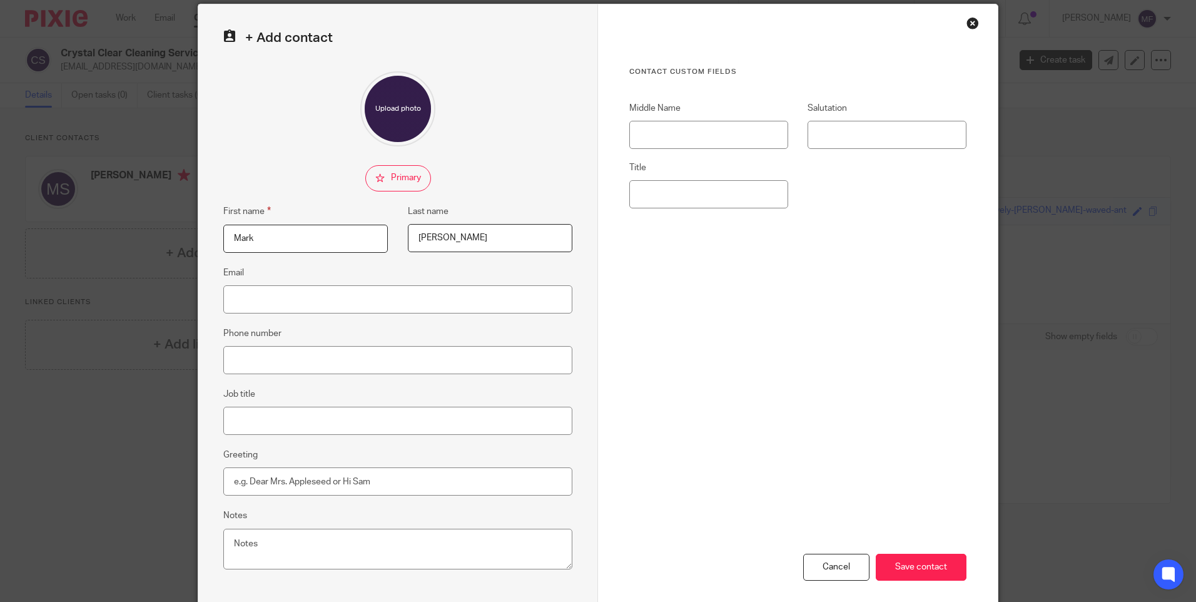
scroll to position [107, 0]
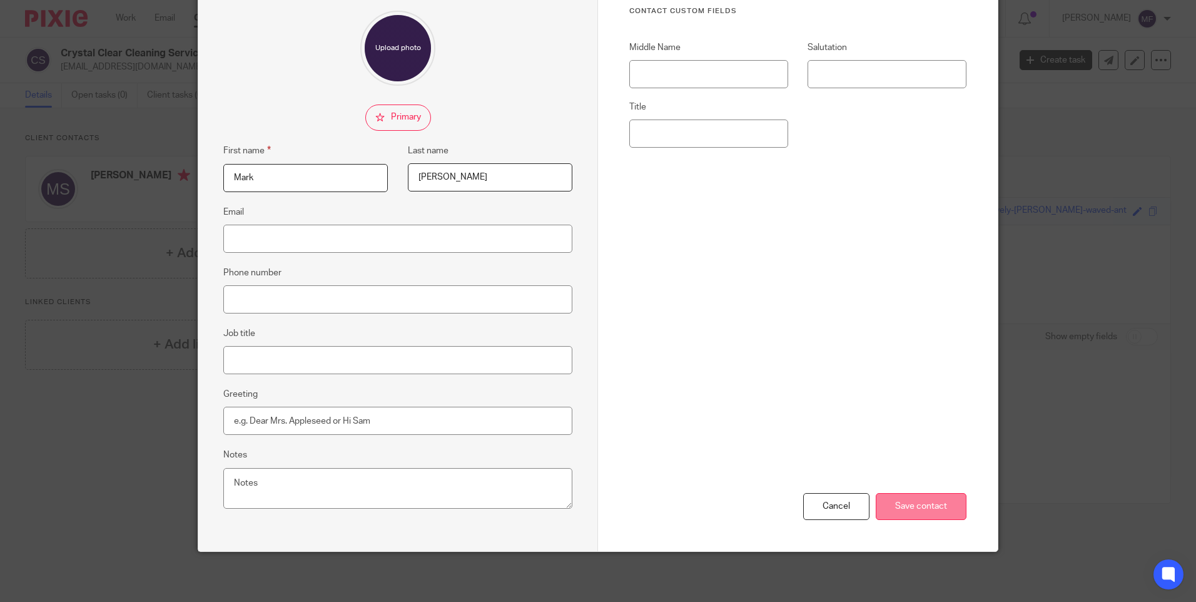
type input "Mark"
click at [910, 506] on input "Save contact" at bounding box center [920, 506] width 91 height 27
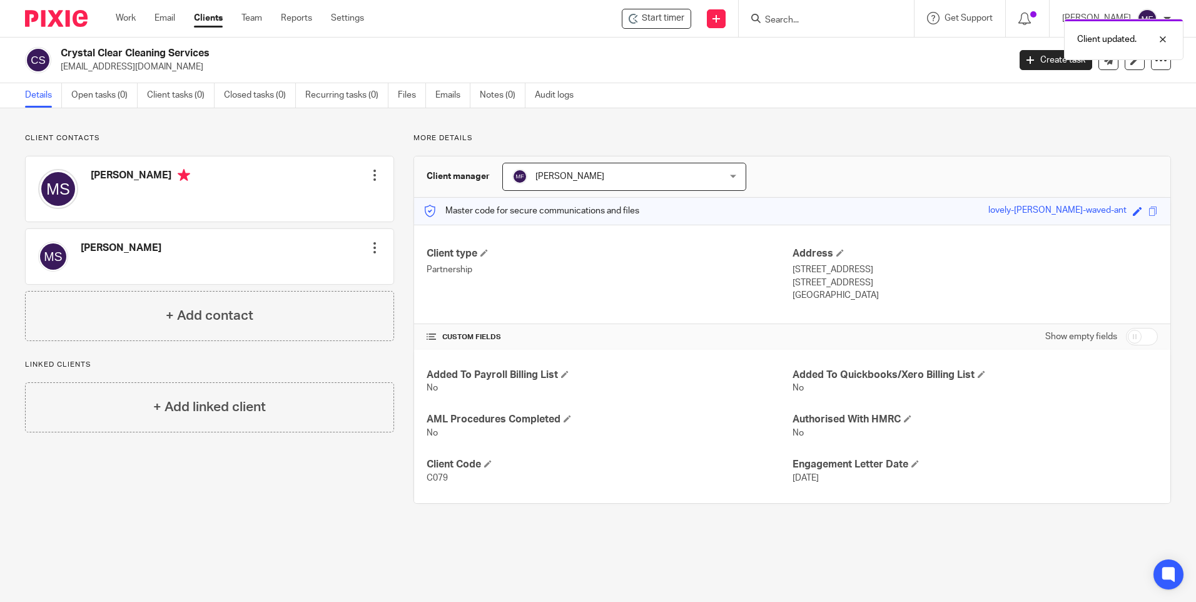
click at [990, 103] on div "Details Open tasks (0) Client tasks (0) Closed tasks (0) Recurring tasks (0) Fi…" at bounding box center [598, 95] width 1196 height 25
click at [802, 21] on input "Search" at bounding box center [819, 20] width 113 height 11
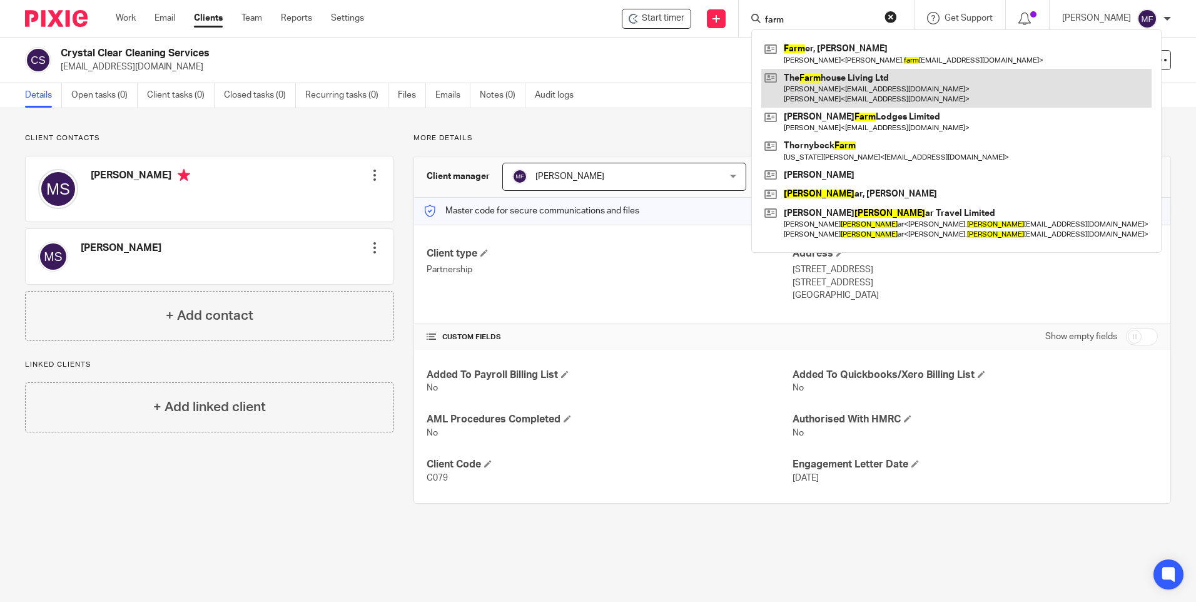
type input "farm"
click at [838, 89] on link at bounding box center [956, 88] width 390 height 39
